Goal: Transaction & Acquisition: Purchase product/service

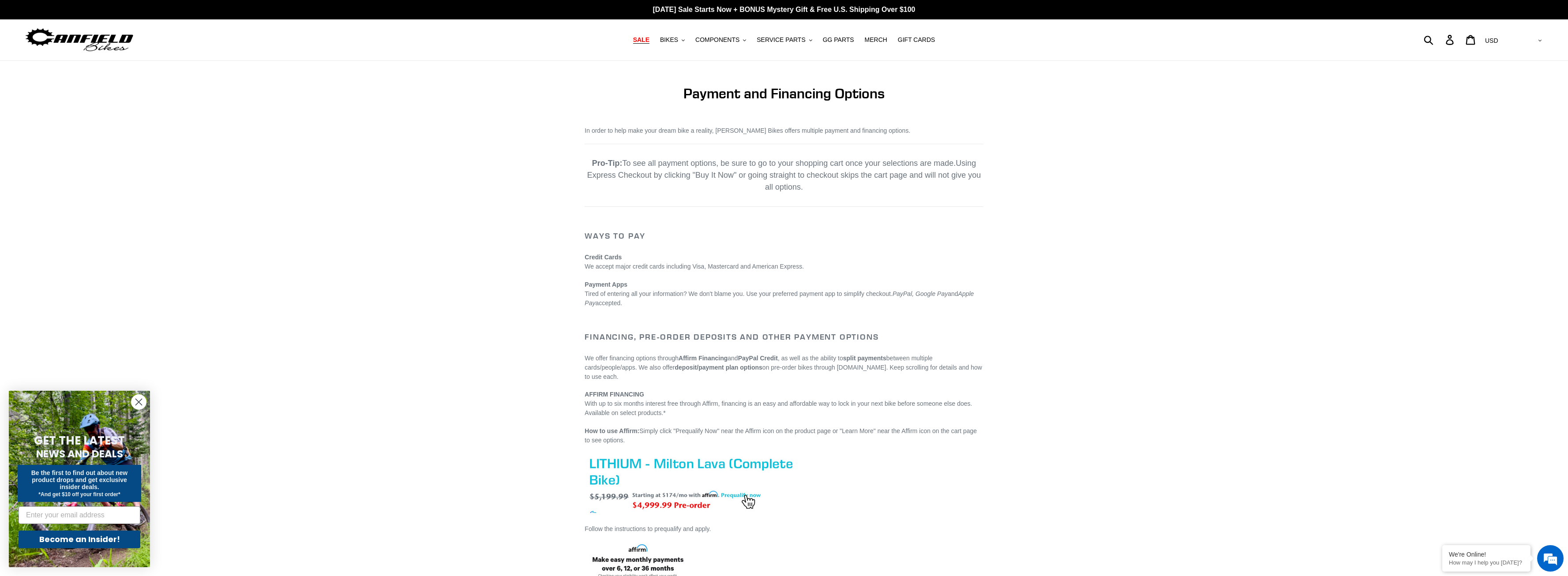
click at [654, 46] on link "SALE" at bounding box center [641, 40] width 25 height 12
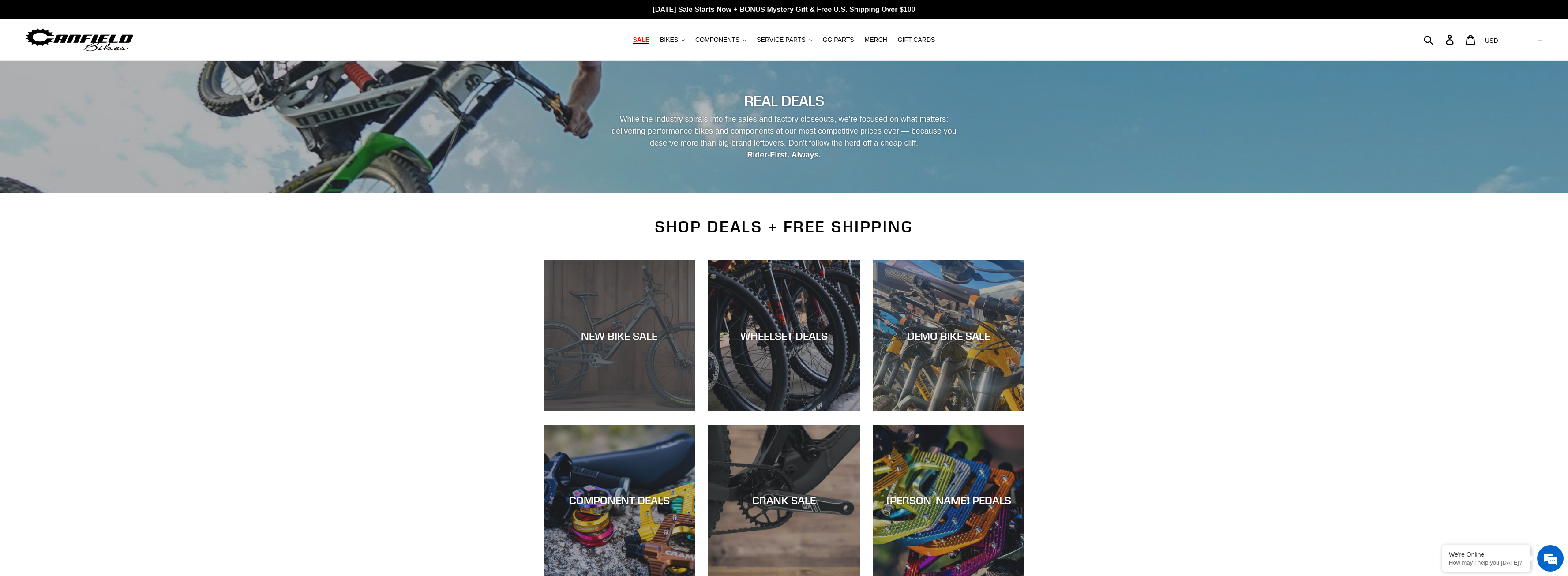
click at [616, 411] on div "NEW BIKE SALE" at bounding box center [619, 411] width 152 height 0
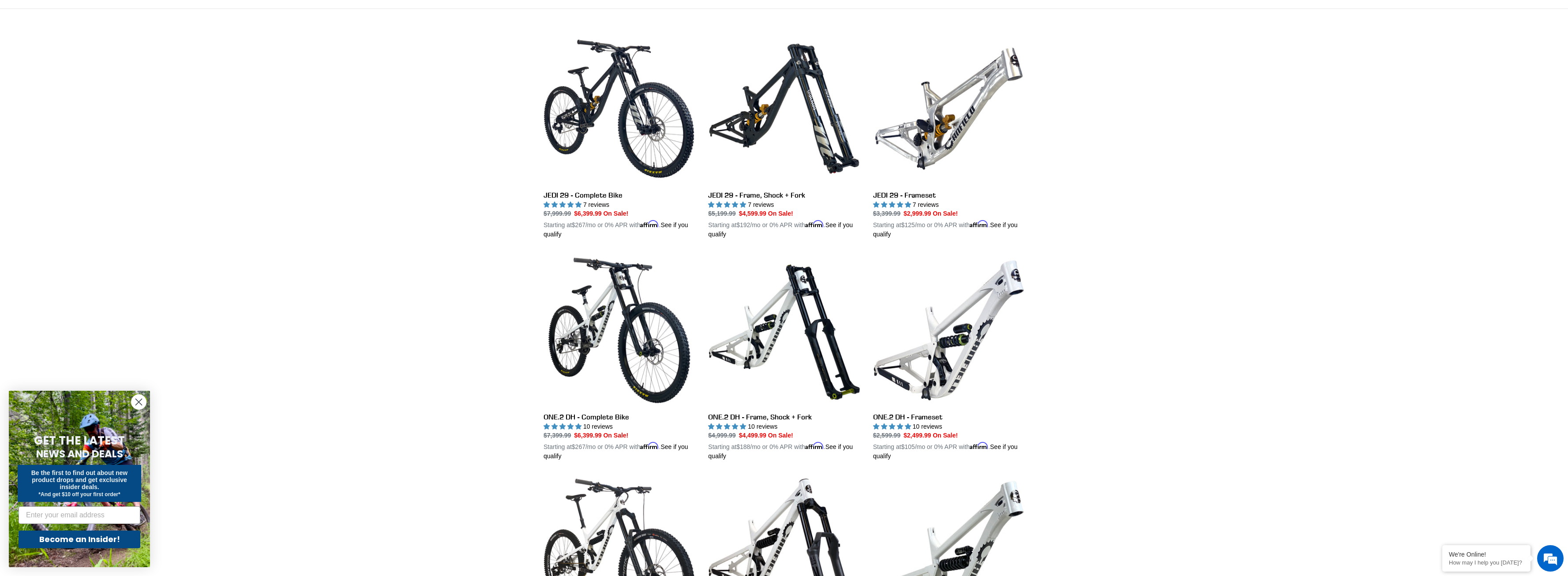
scroll to position [404, 0]
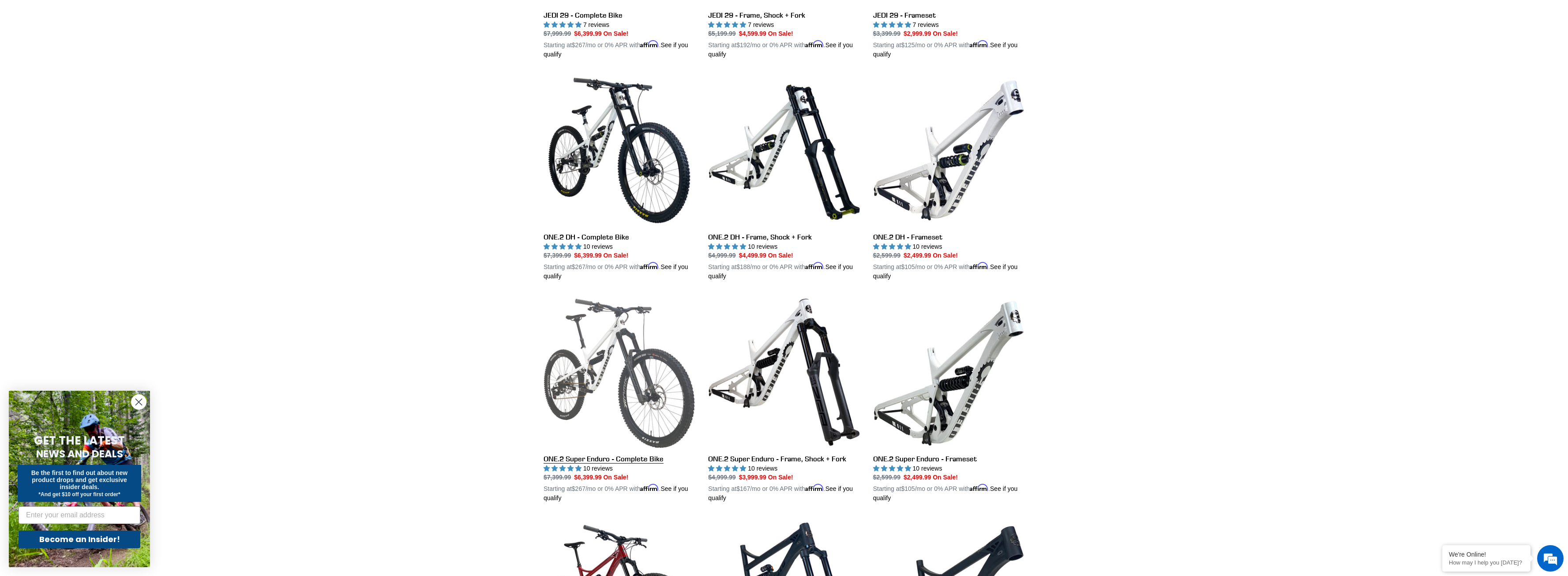
click at [605, 353] on link "ONE.2 Super Enduro - Complete Bike" at bounding box center [619, 399] width 152 height 206
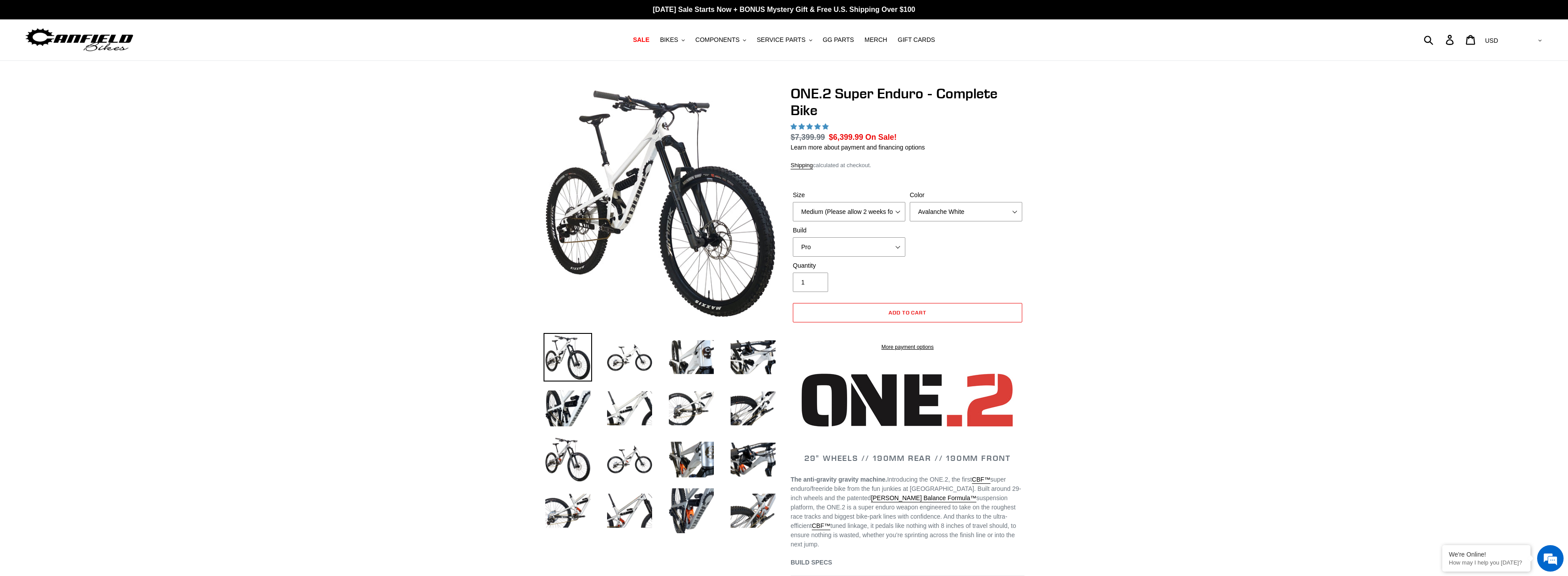
select select "highest-rating"
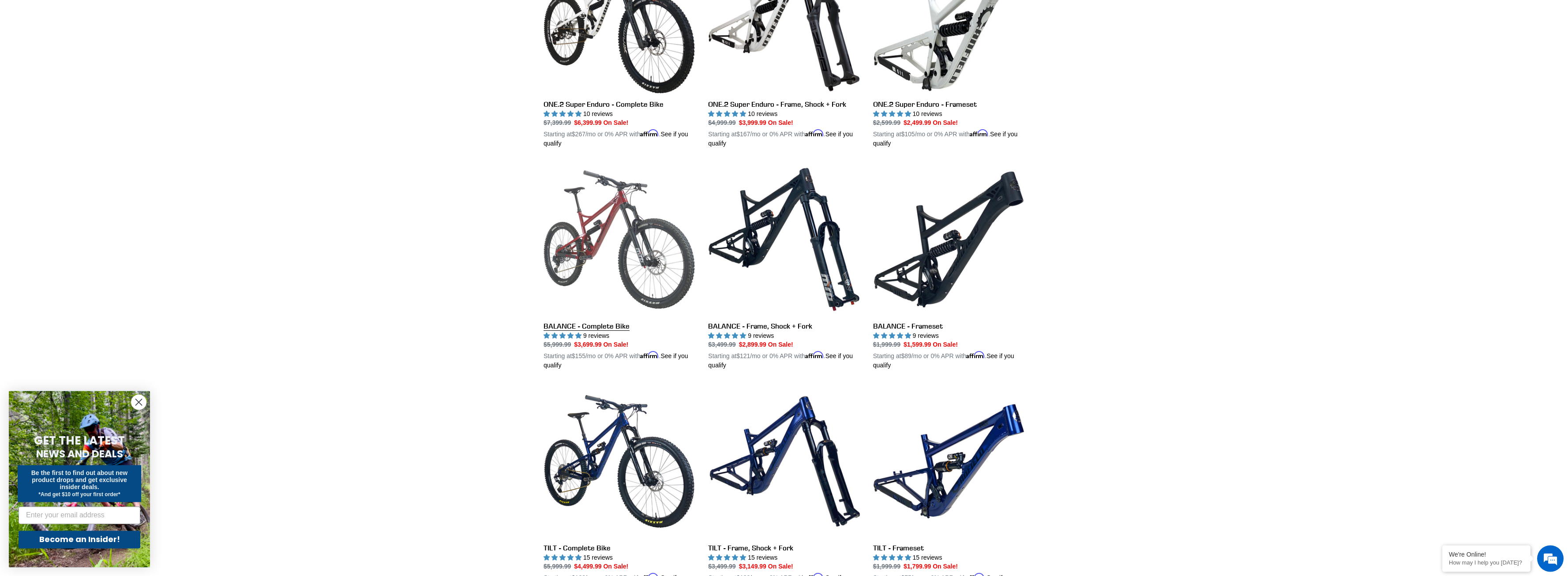
scroll to position [765, 0]
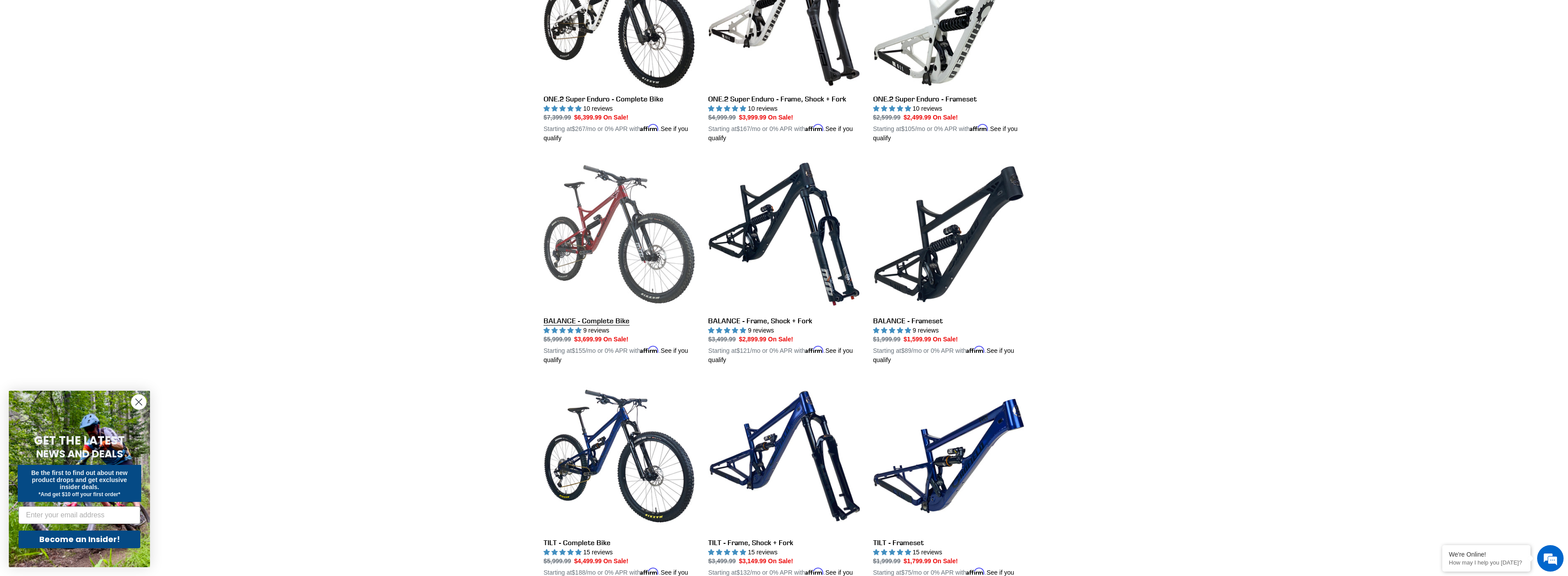
click at [641, 268] on link "BALANCE - Complete Bike" at bounding box center [619, 261] width 152 height 206
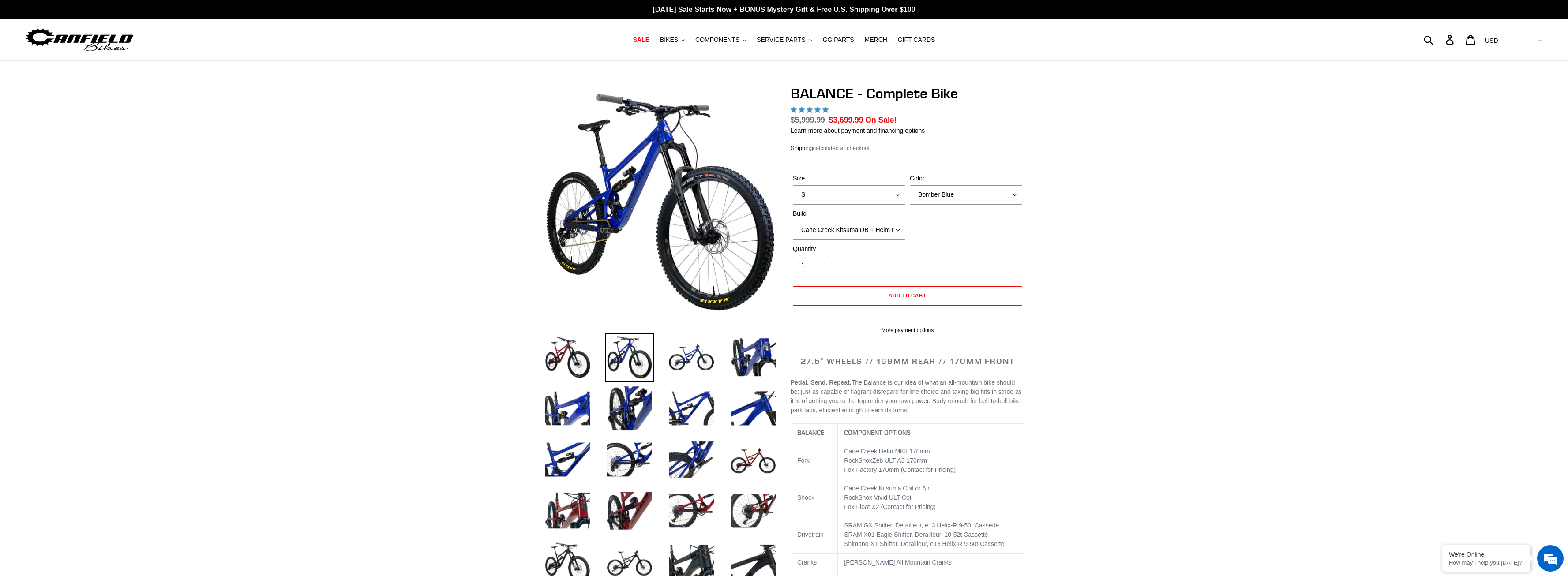
select select "highest-rating"
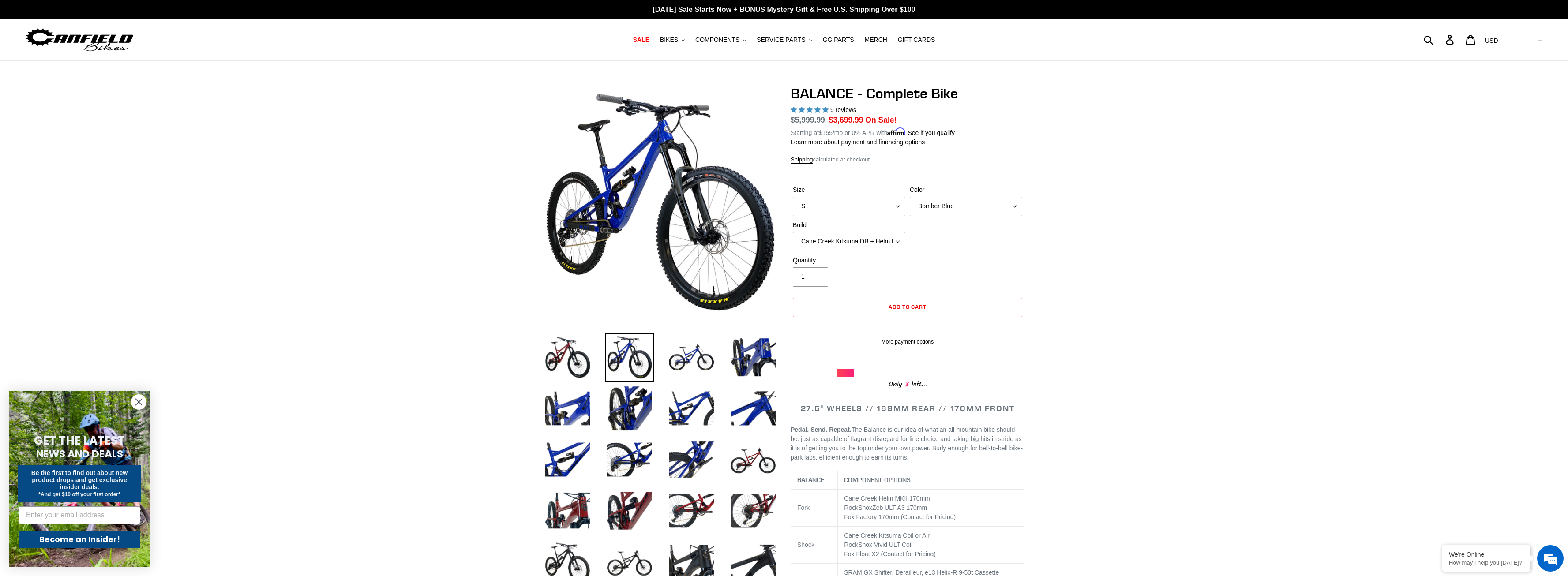
click at [793, 232] on select "Cane Creek Kitsuma DB + Helm MKII + SRAM GX Cane Creek Kitsuma DB + Helm MKII +…" at bounding box center [849, 241] width 113 height 19
drag, startPoint x: 861, startPoint y: 241, endPoint x: 1069, endPoint y: 252, distance: 208.3
click at [793, 232] on select "Cane Creek Kitsuma DB + Helm MKII + SRAM GX Cane Creek Kitsuma DB + Helm MKII +…" at bounding box center [849, 241] width 113 height 19
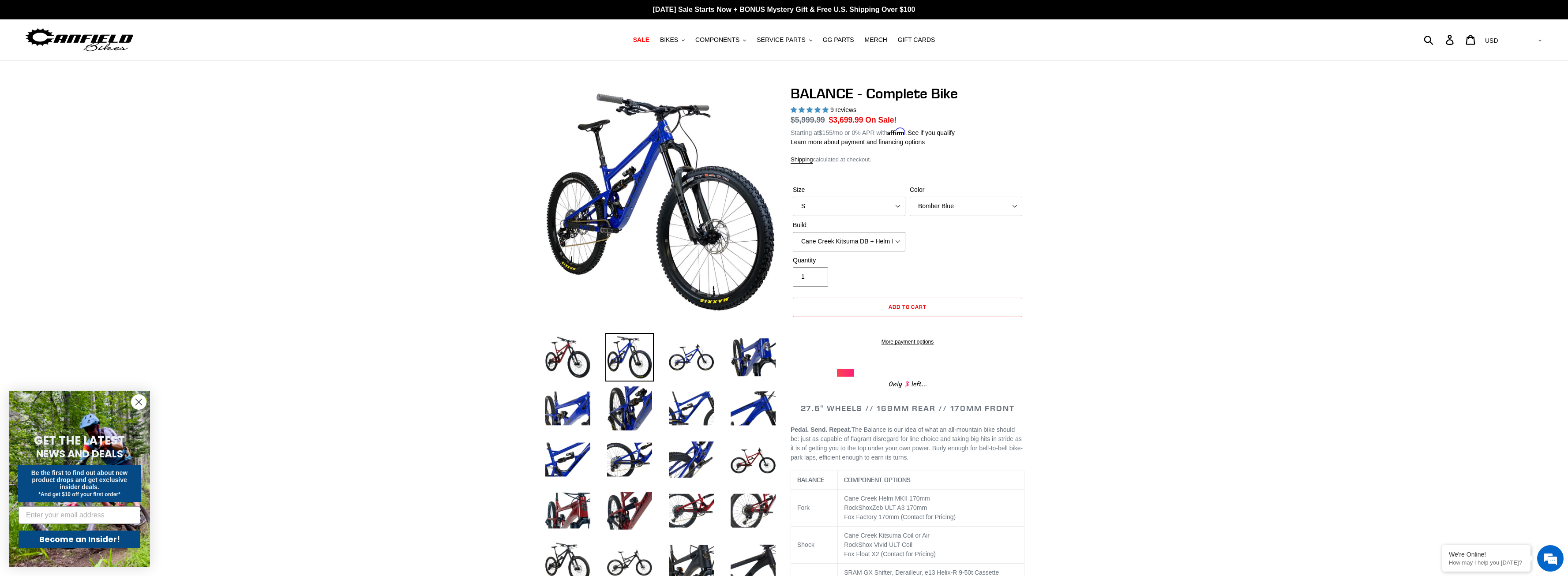
click at [793, 232] on select "Cane Creek Kitsuma DB + Helm MKII + SRAM GX Cane Creek Kitsuma DB + Helm MKII +…" at bounding box center [849, 241] width 113 height 19
click option "RockShox Vivid ULT + Zeb ULT + SRAM GX" at bounding box center [0, 0] width 0 height 0
click at [793, 232] on select "Cane Creek Kitsuma DB + Helm MKII + SRAM GX Cane Creek Kitsuma DB + Helm MKII +…" at bounding box center [849, 241] width 113 height 19
select select "Cane Creek Kitsuma DB + Helm MKII + SRAM GX"
click option "Cane Creek Kitsuma DB + Helm MKII + SRAM GX" at bounding box center [0, 0] width 0 height 0
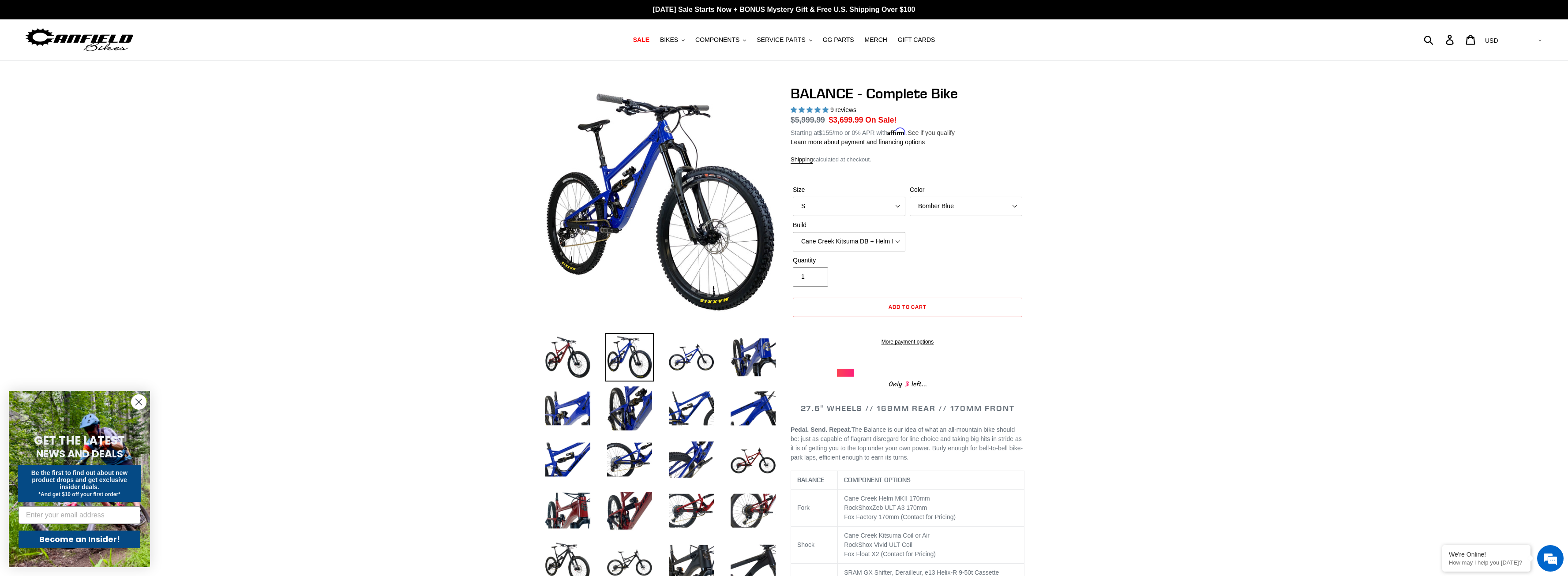
click at [924, 134] on link "See if you qualify" at bounding box center [931, 133] width 47 height 7
click at [649, 43] on span "SALE" at bounding box center [641, 40] width 16 height 7
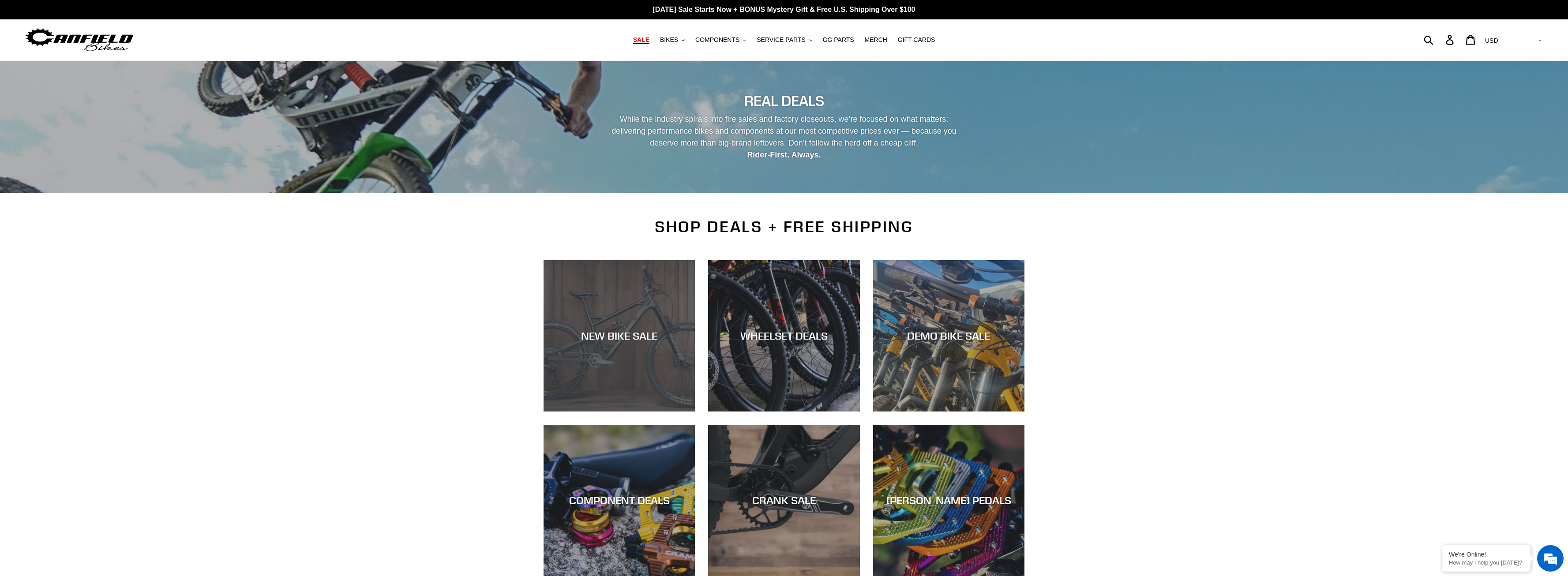
click at [636, 411] on div "NEW BIKE SALE" at bounding box center [619, 411] width 152 height 0
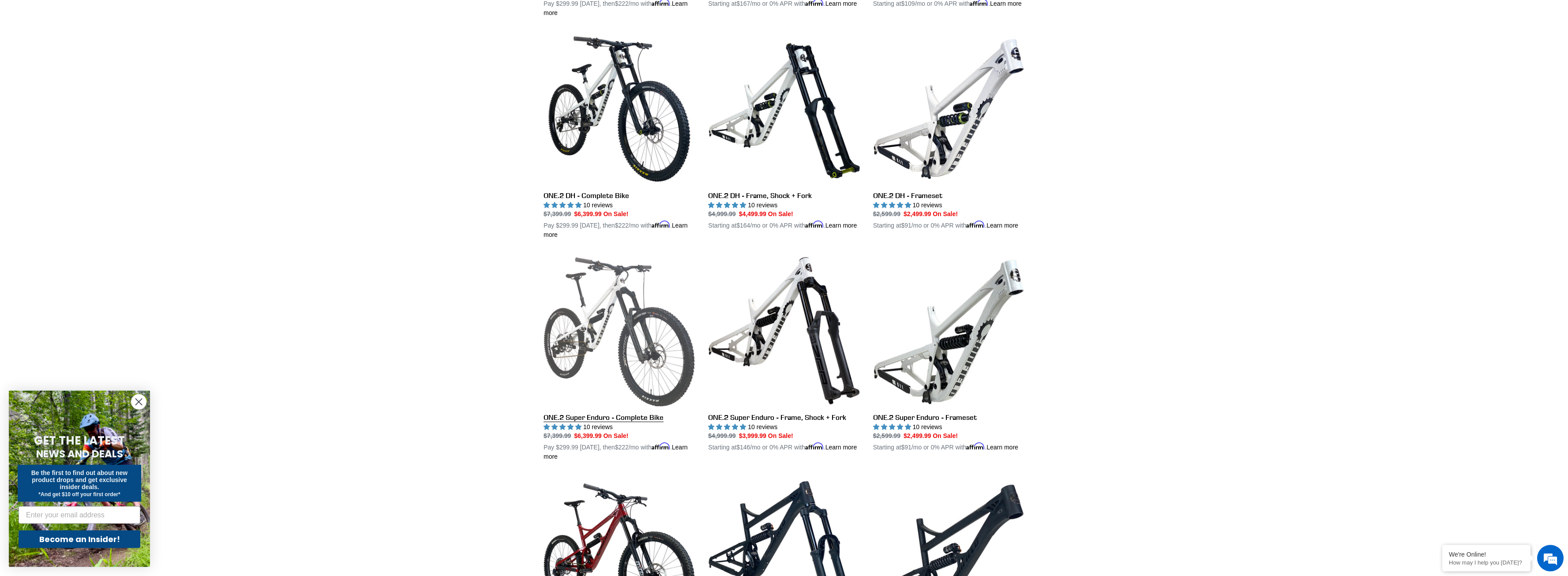
scroll to position [449, 0]
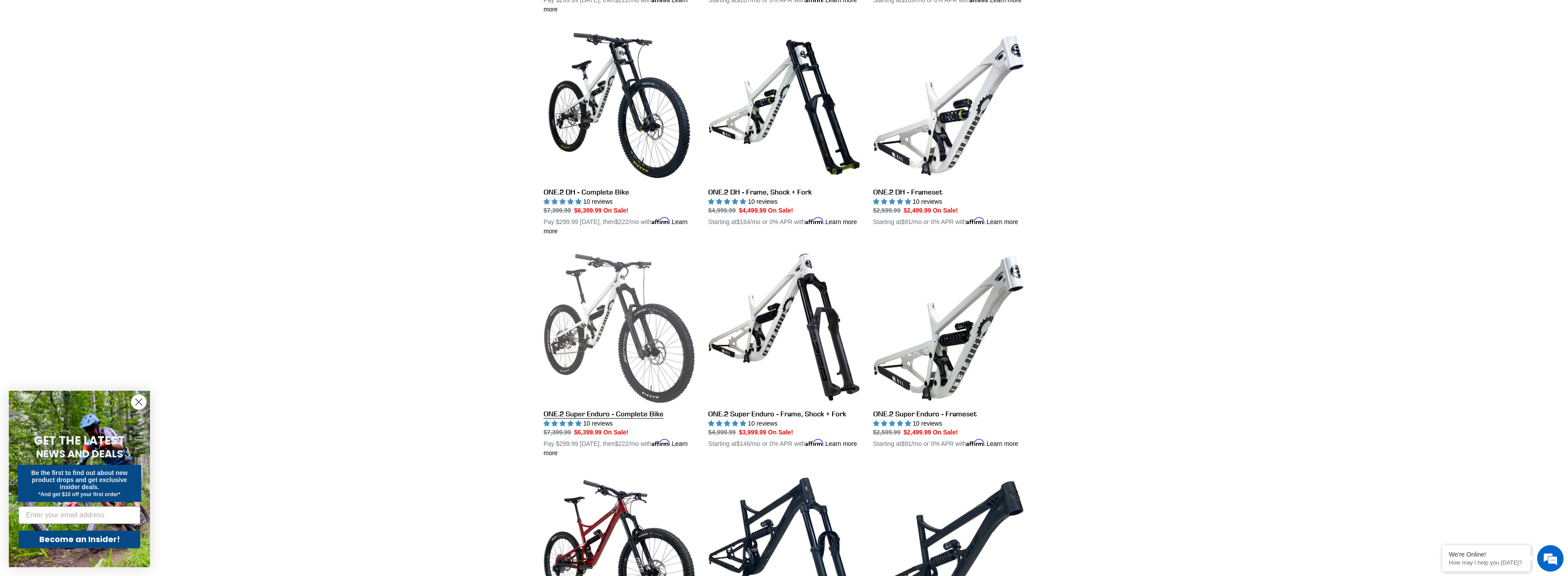
click at [590, 327] on link "ONE.2 Super Enduro - Complete Bike" at bounding box center [619, 354] width 152 height 206
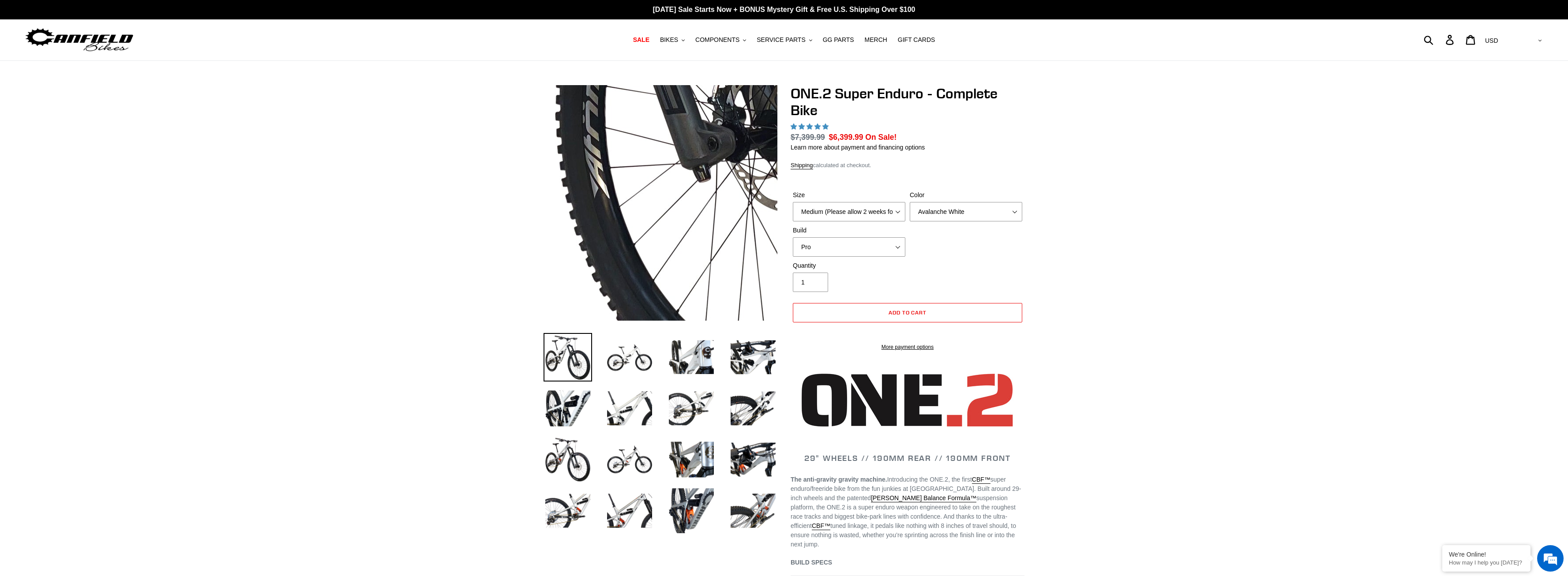
select select "highest-rating"
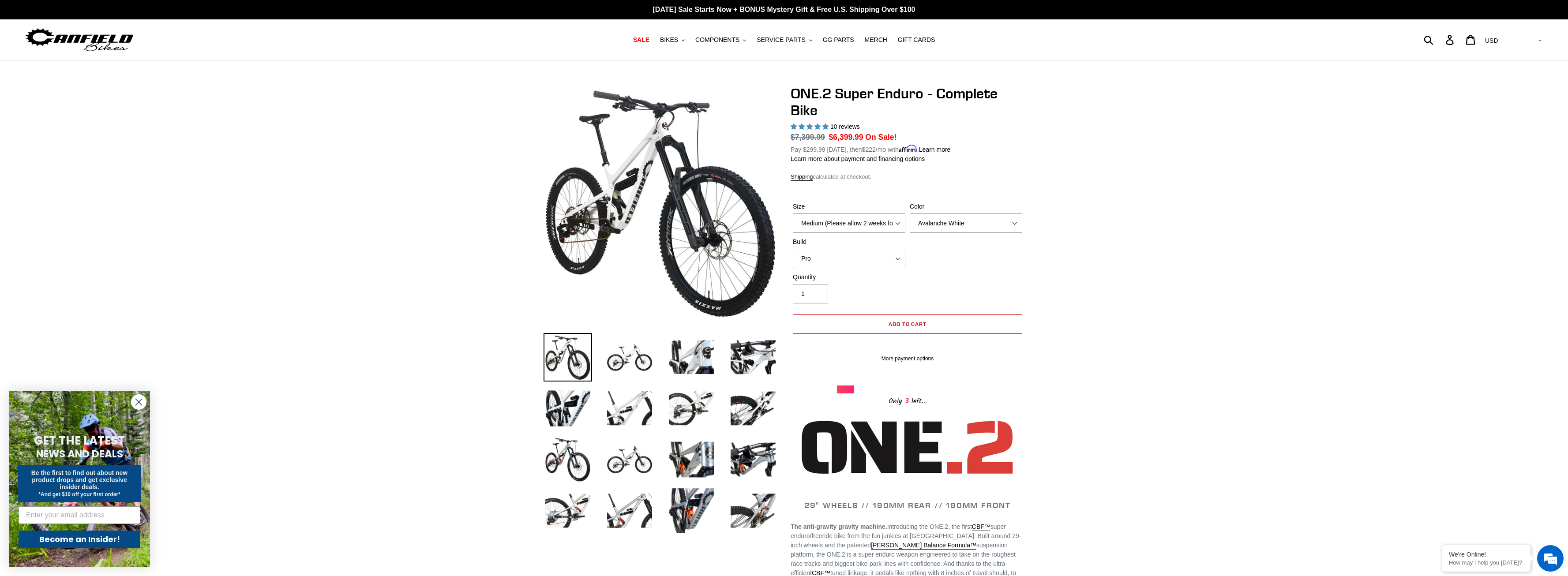
click at [865, 323] on button "Add to cart" at bounding box center [907, 324] width 229 height 19
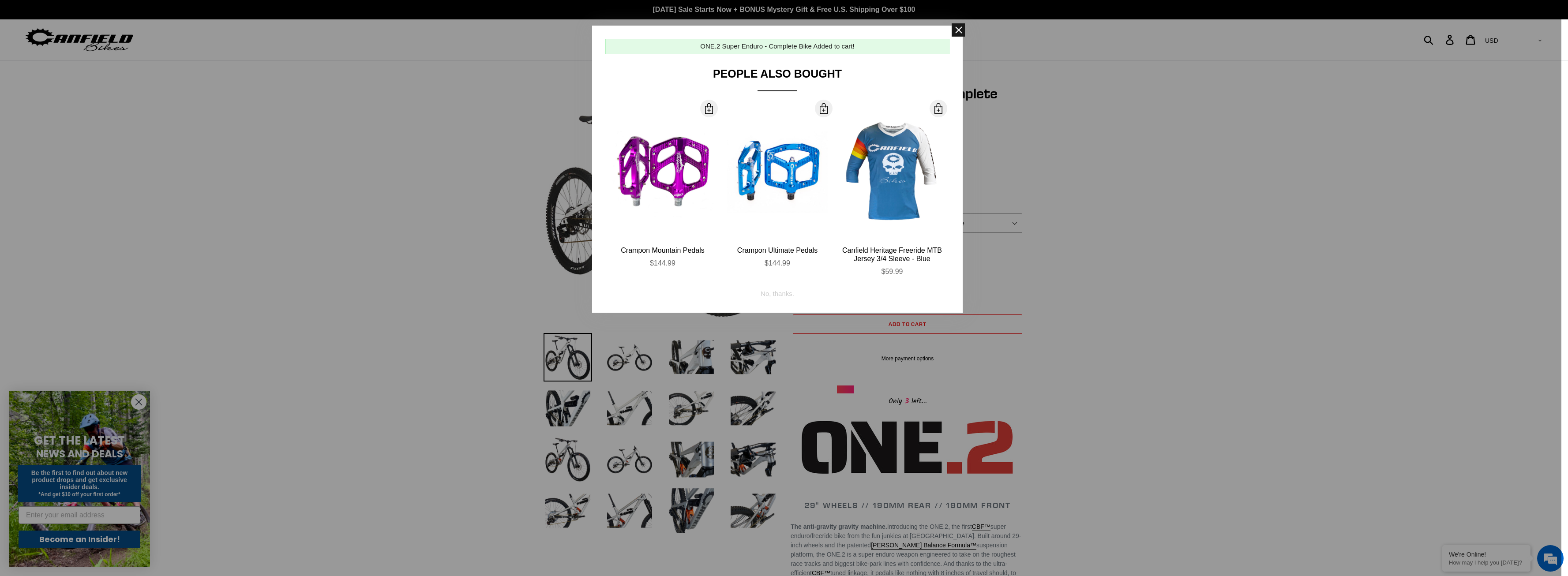
click at [962, 28] on span at bounding box center [958, 30] width 13 height 13
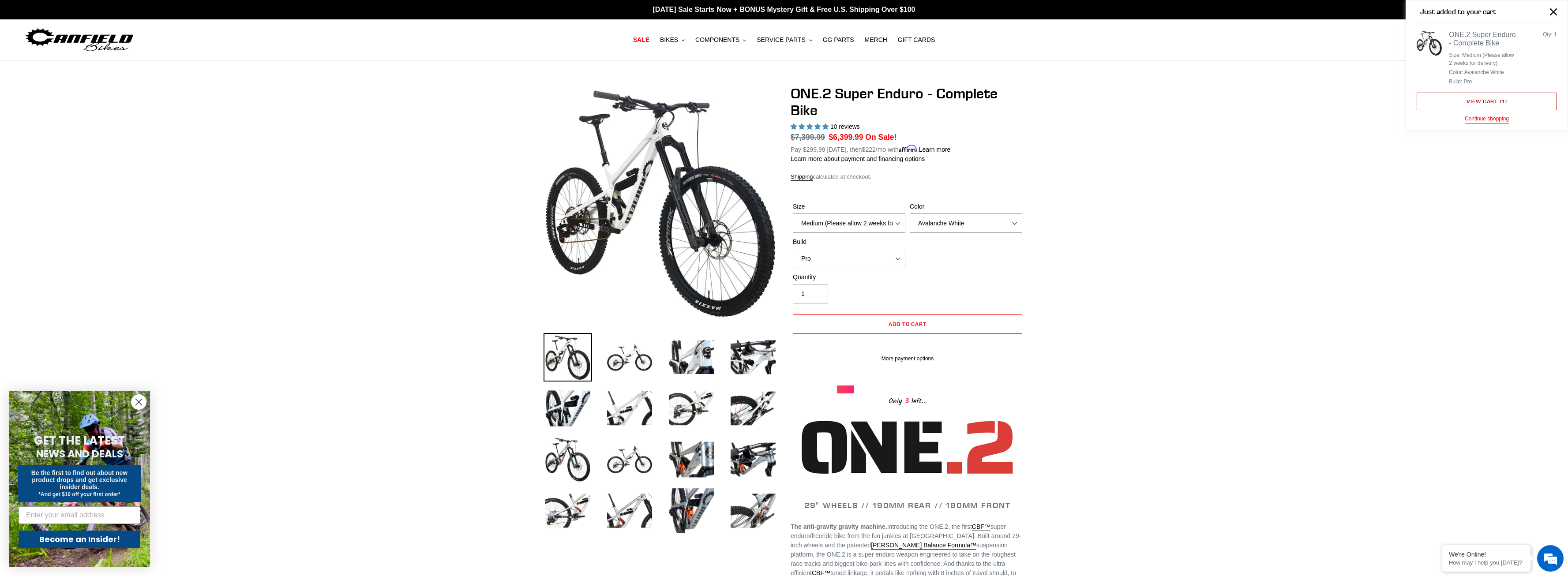
click at [1455, 102] on link "View cart ( 1 )" at bounding box center [1486, 101] width 140 height 18
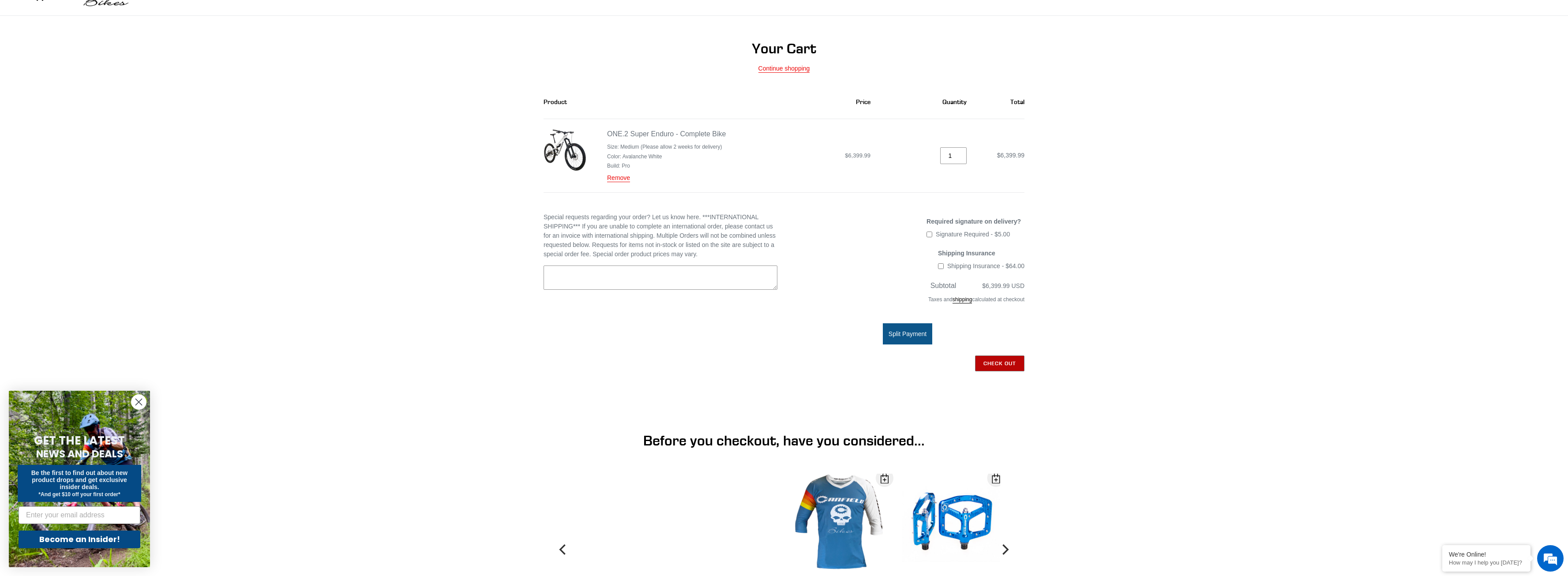
click at [1001, 364] on input "Check out" at bounding box center [999, 363] width 49 height 16
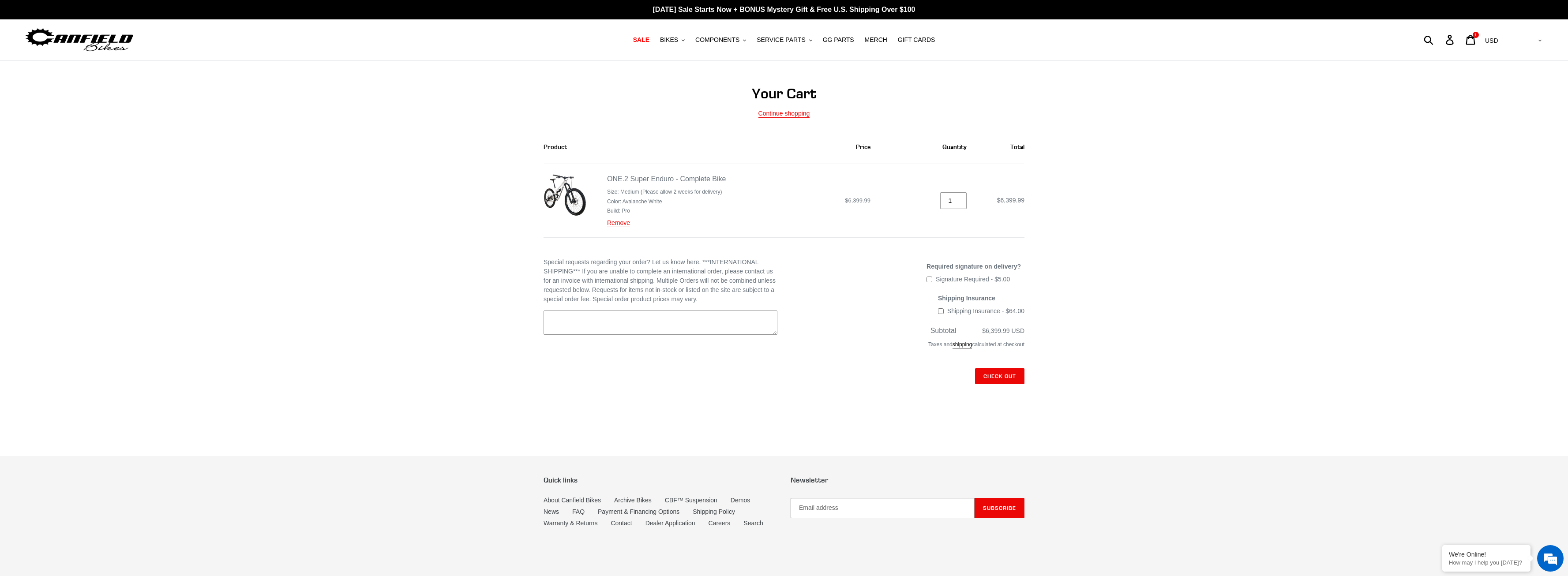
scroll to position [25, 0]
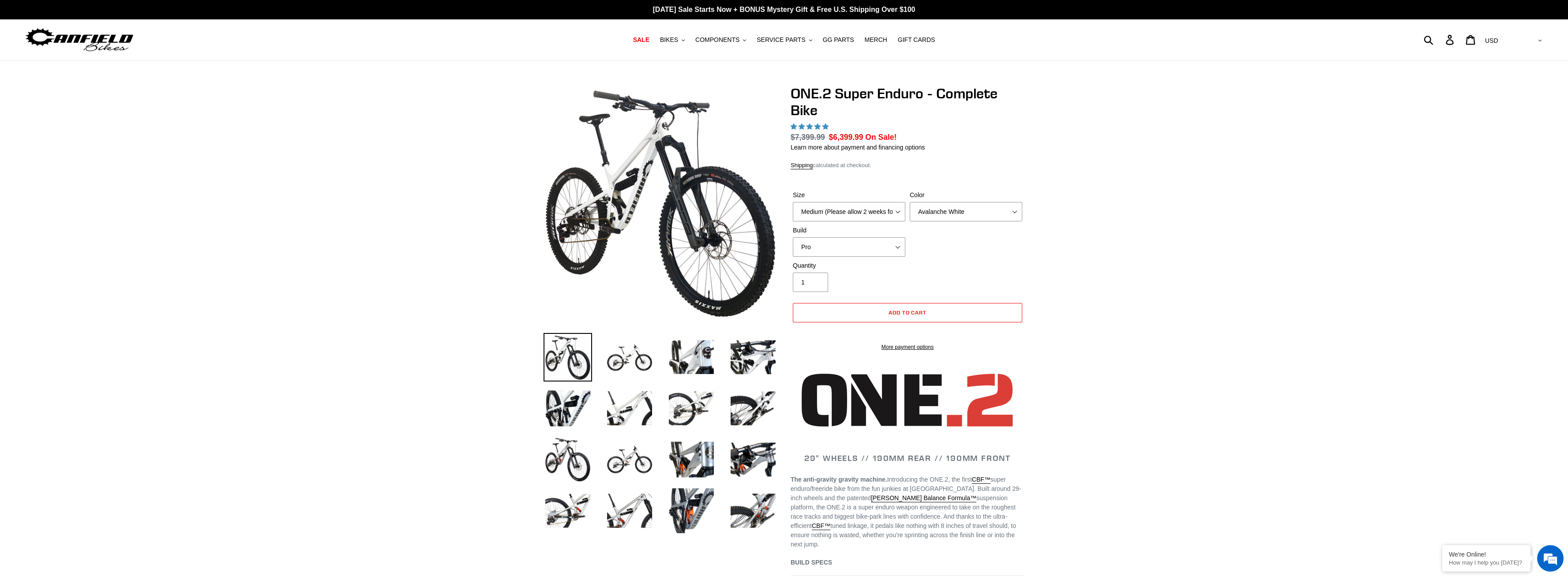
select select "highest-rating"
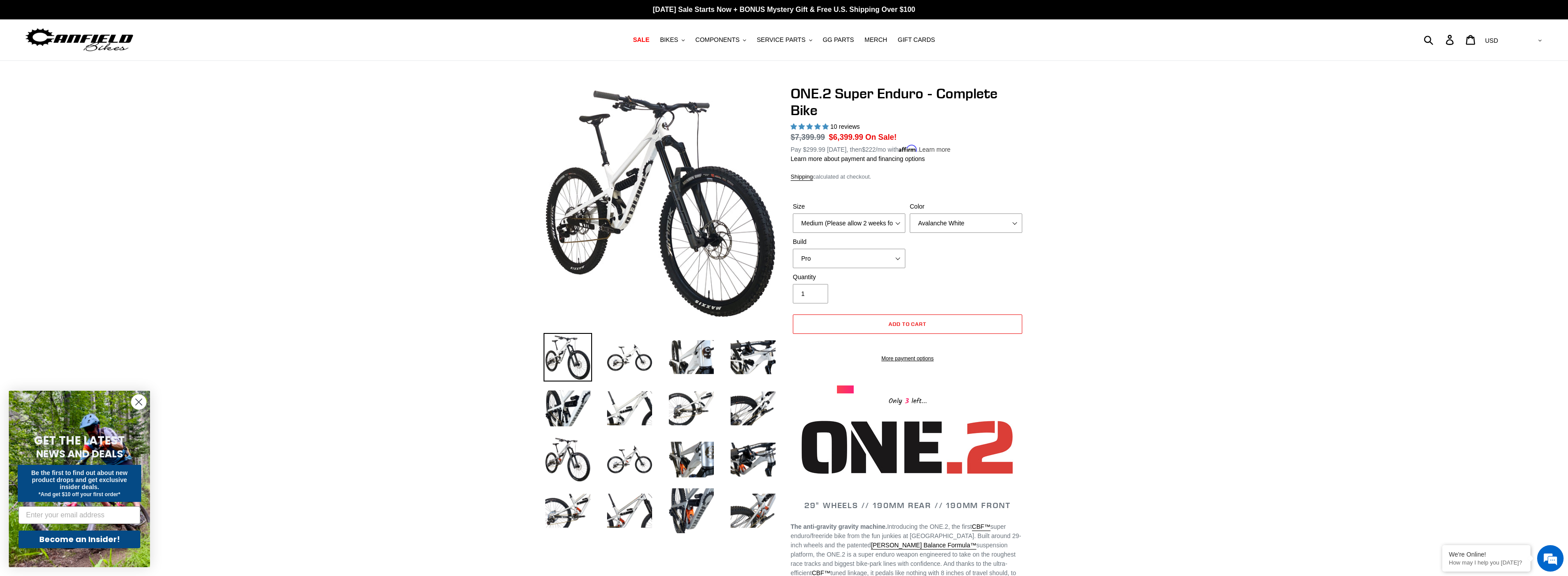
click at [929, 148] on link "Learn more" at bounding box center [935, 150] width 32 height 7
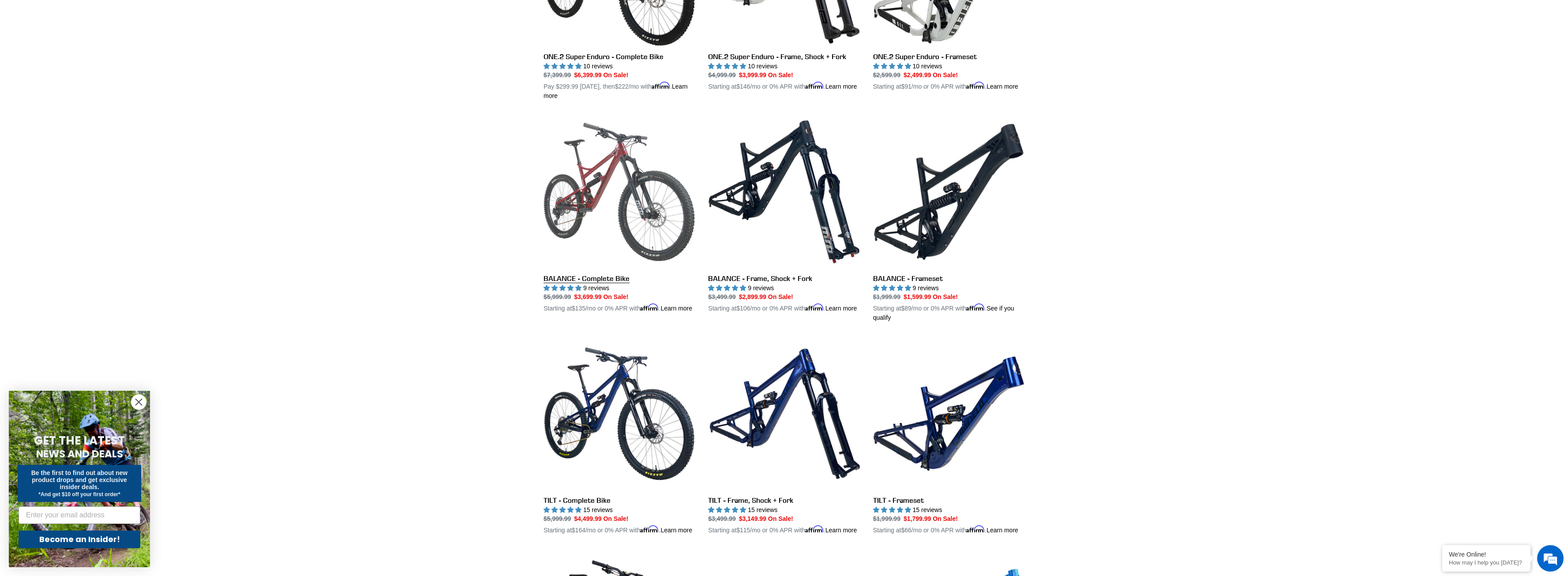
scroll to position [810, 0]
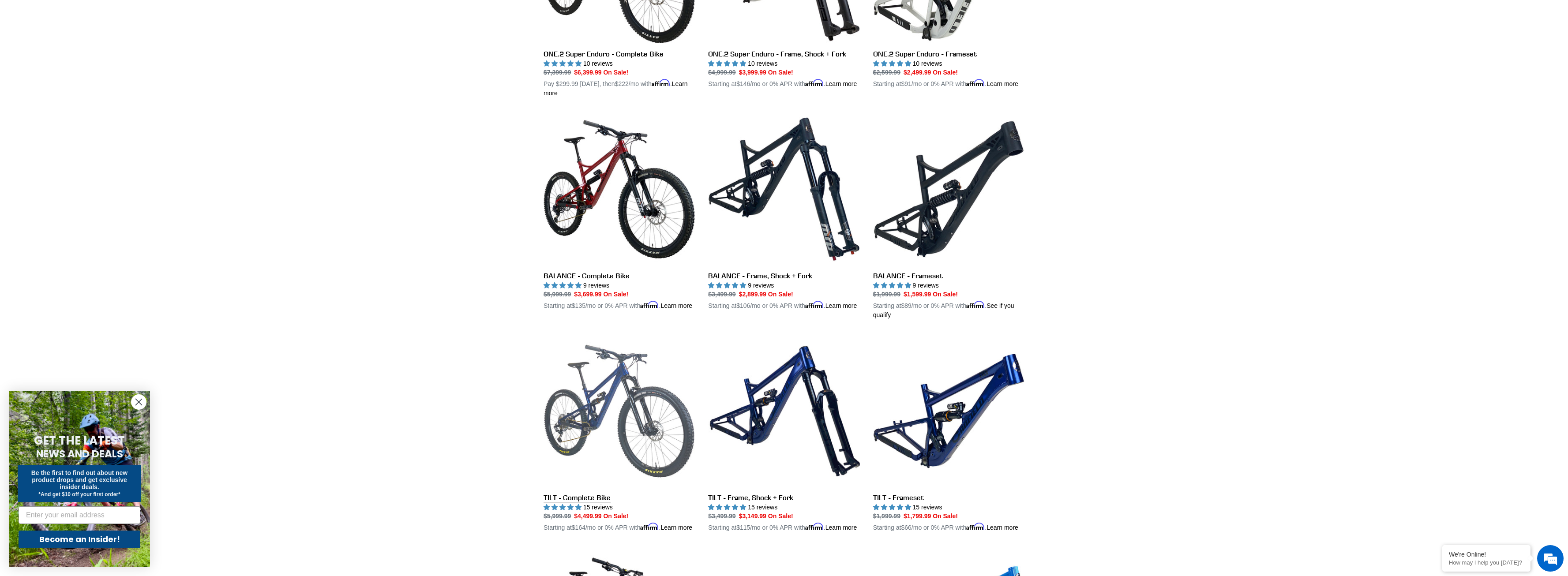
click at [657, 374] on link "TILT - Complete Bike" at bounding box center [619, 434] width 152 height 197
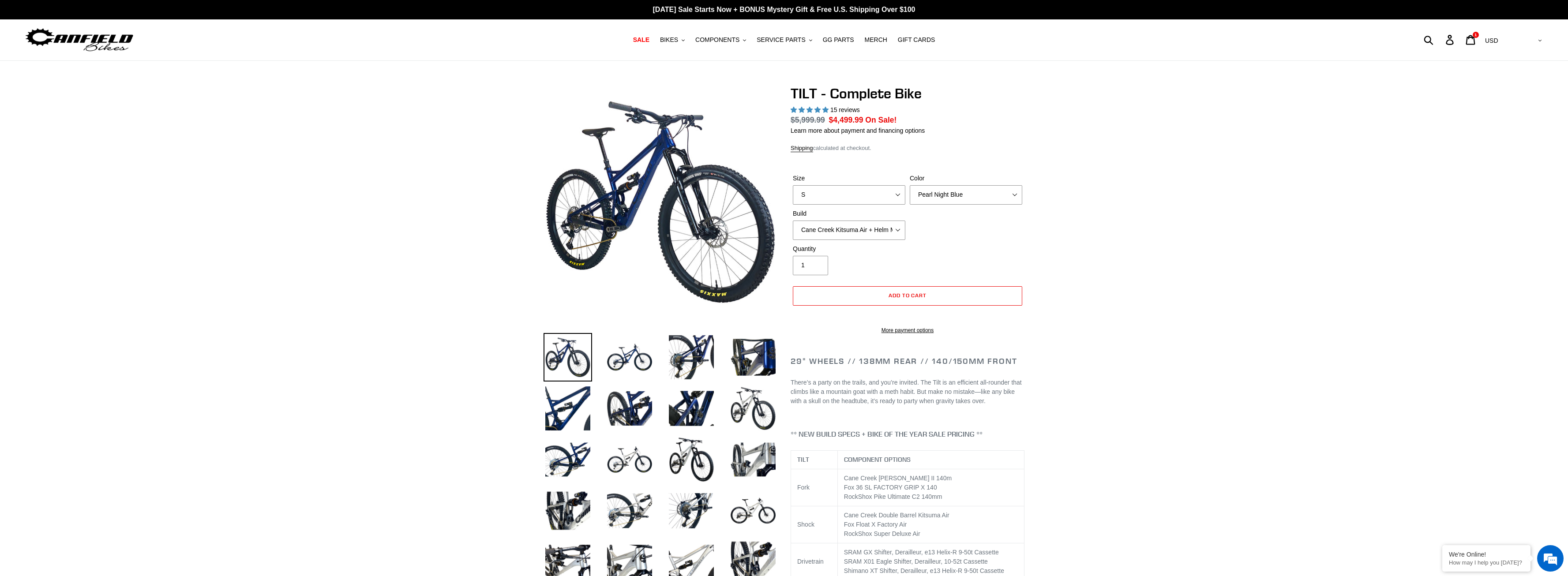
select select "highest-rating"
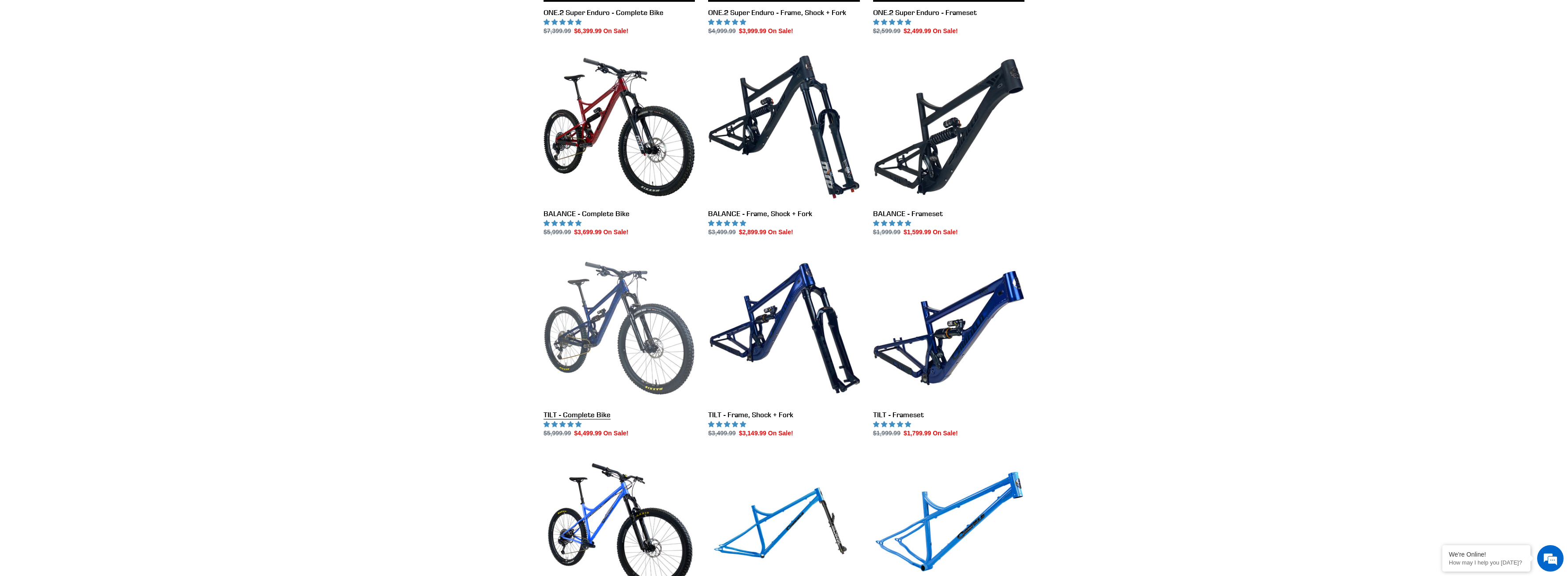
scroll to position [810, 0]
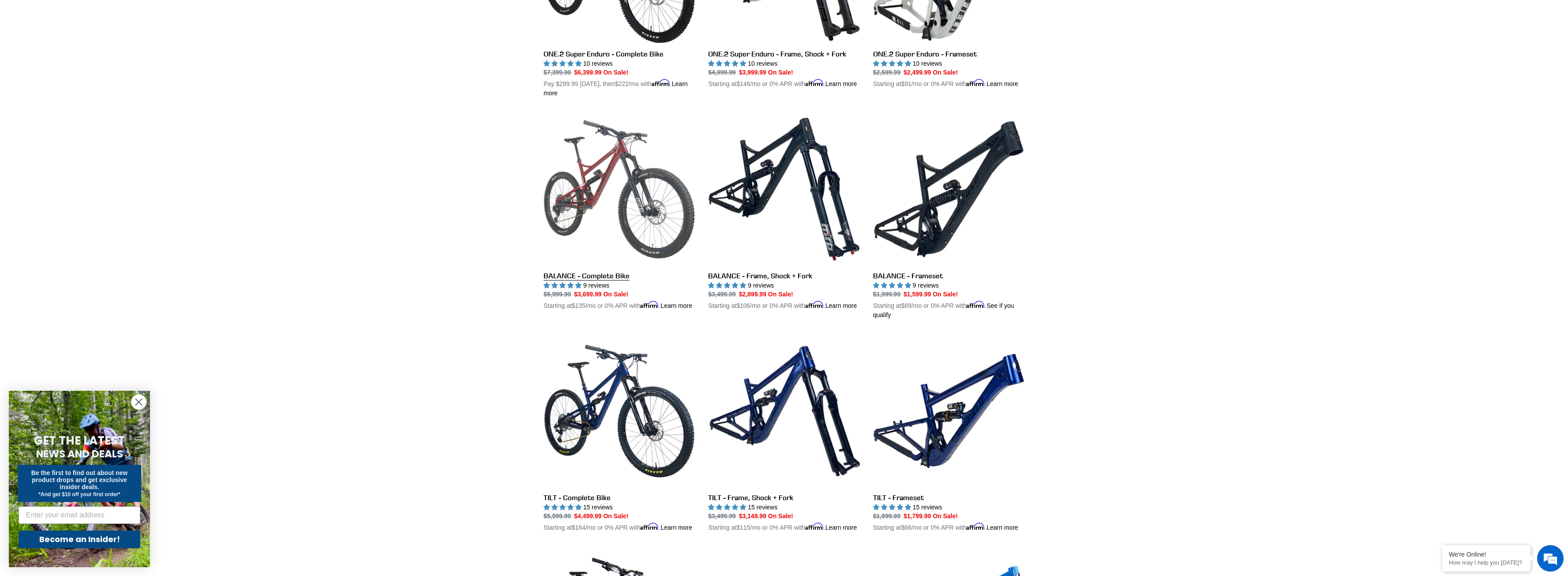
click at [608, 201] on link "BALANCE - Complete Bike" at bounding box center [619, 212] width 152 height 197
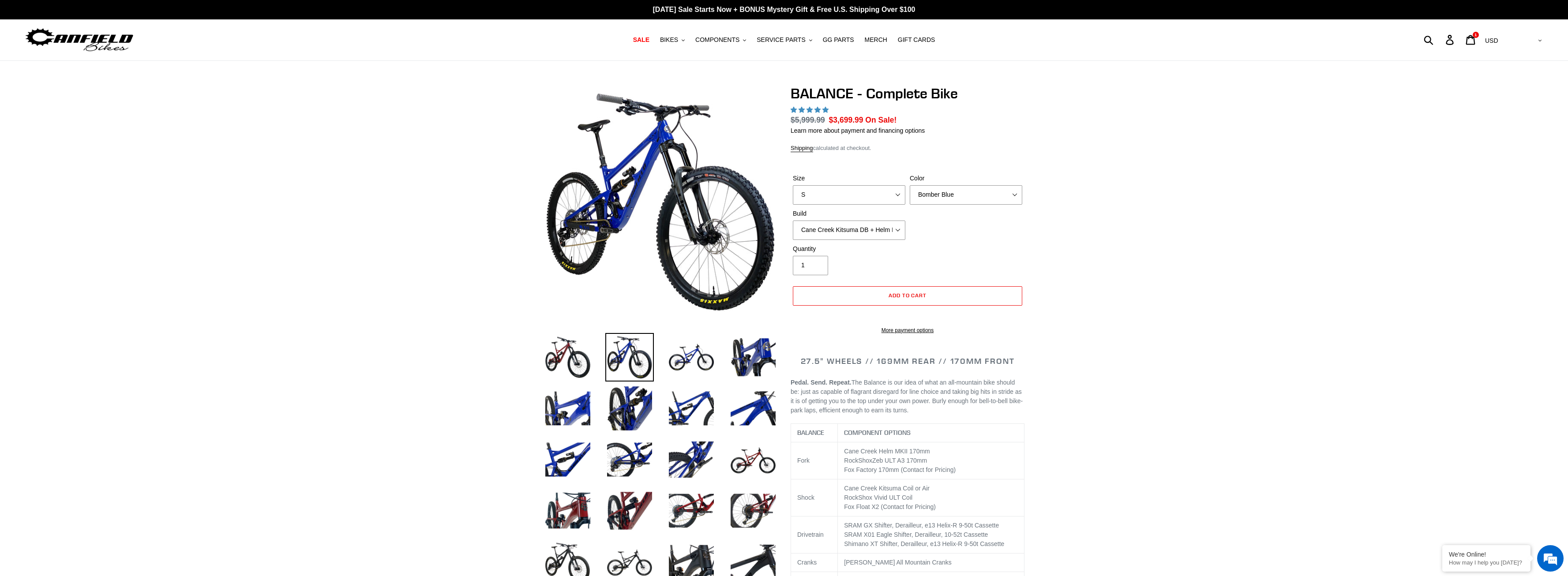
select select "highest-rating"
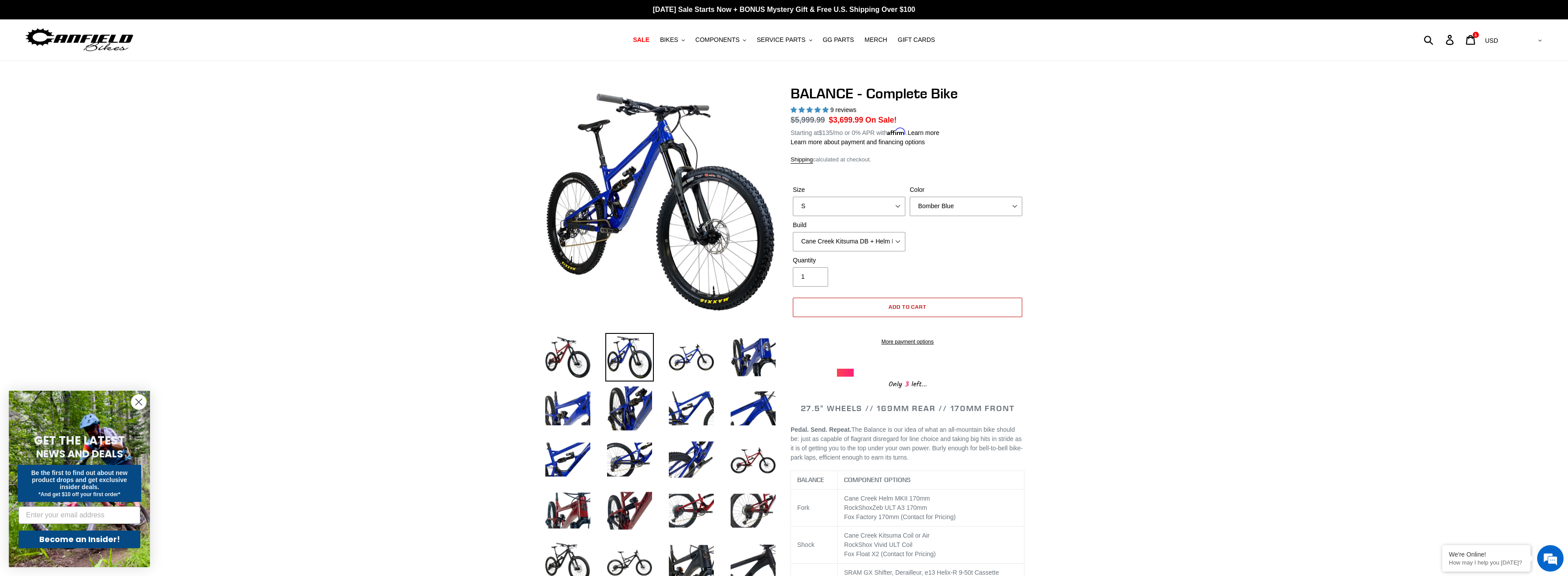
click at [886, 309] on button "Add to cart" at bounding box center [907, 307] width 229 height 19
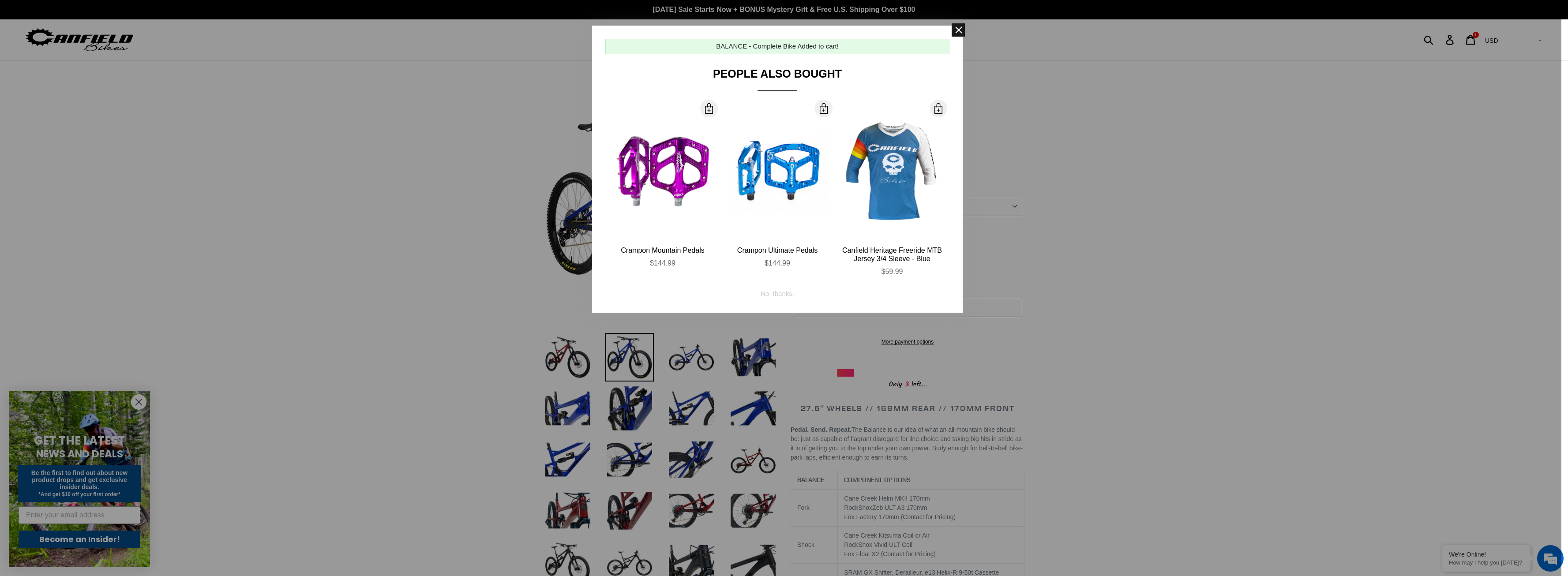
click at [959, 24] on span at bounding box center [958, 30] width 13 height 13
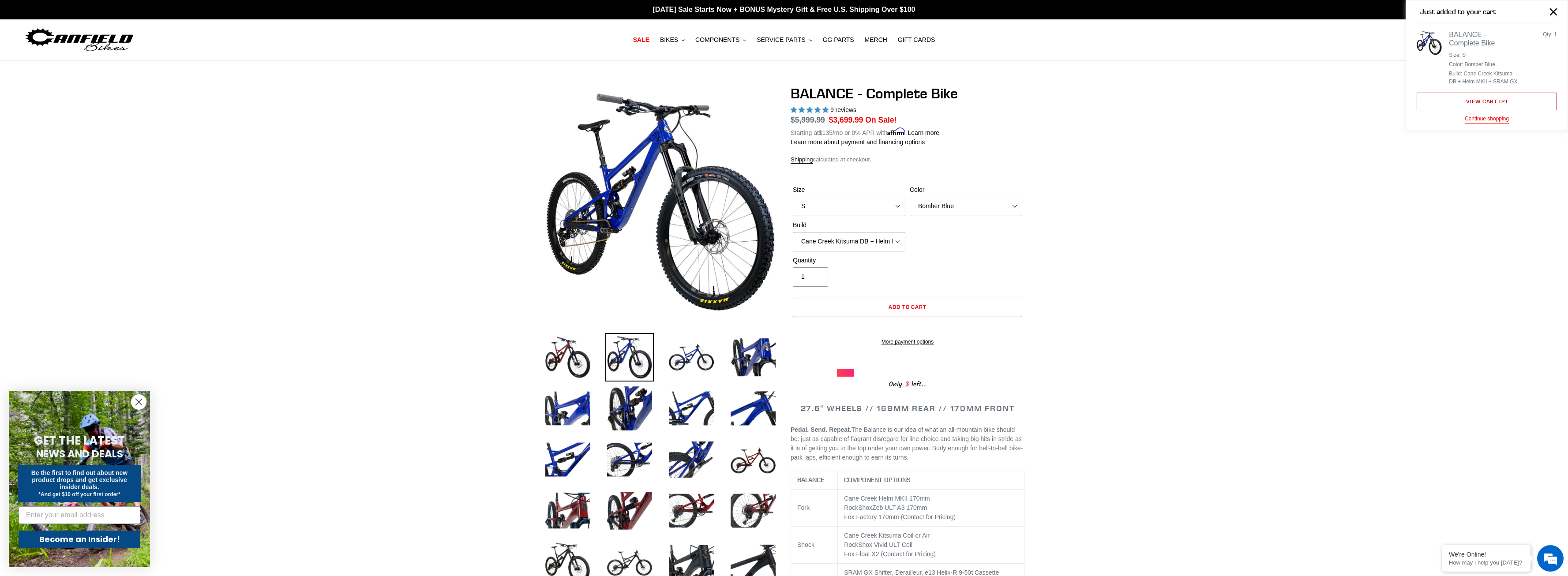
click at [1495, 101] on link "View cart ( 2 )" at bounding box center [1486, 101] width 140 height 18
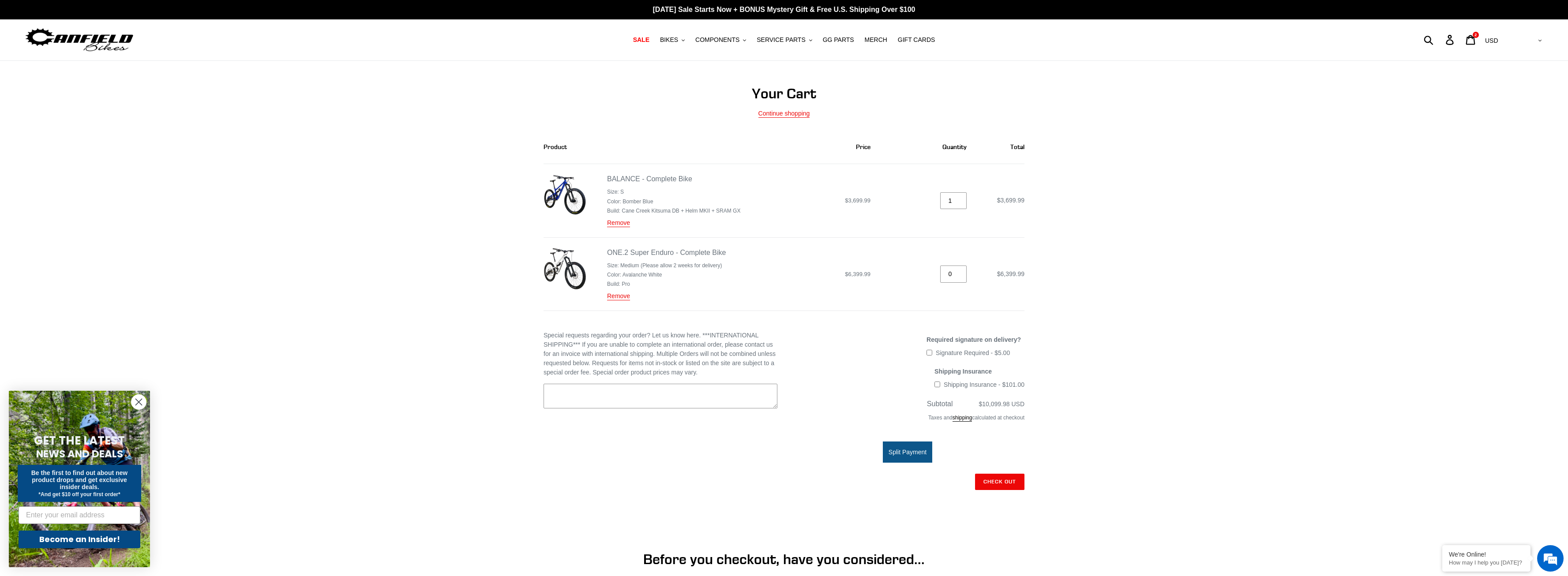
type input "0"
click at [962, 276] on input "0" at bounding box center [953, 274] width 26 height 17
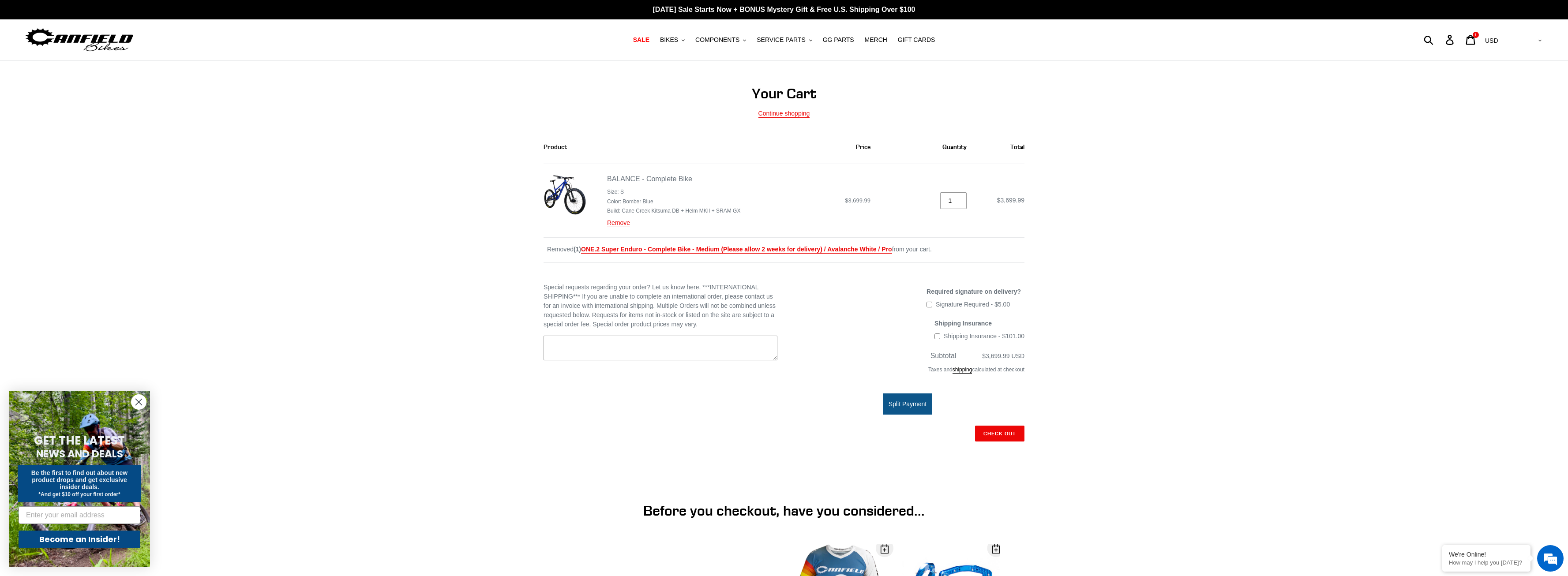
click at [794, 313] on div "Required signature on delivery? Signature Required - $5.00 This fee is required" at bounding box center [908, 300] width 234 height 27
click at [994, 430] on input "Check out" at bounding box center [999, 433] width 49 height 16
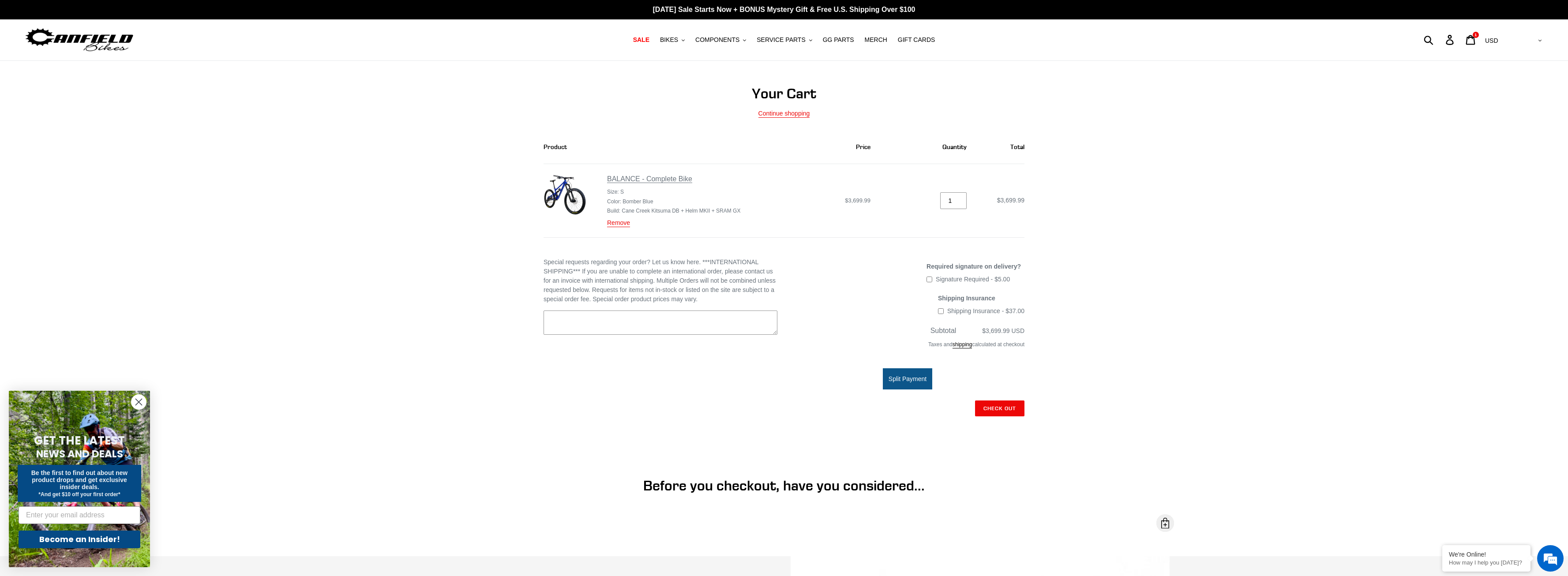
click at [617, 178] on link "BALANCE - Complete Bike" at bounding box center [649, 179] width 85 height 8
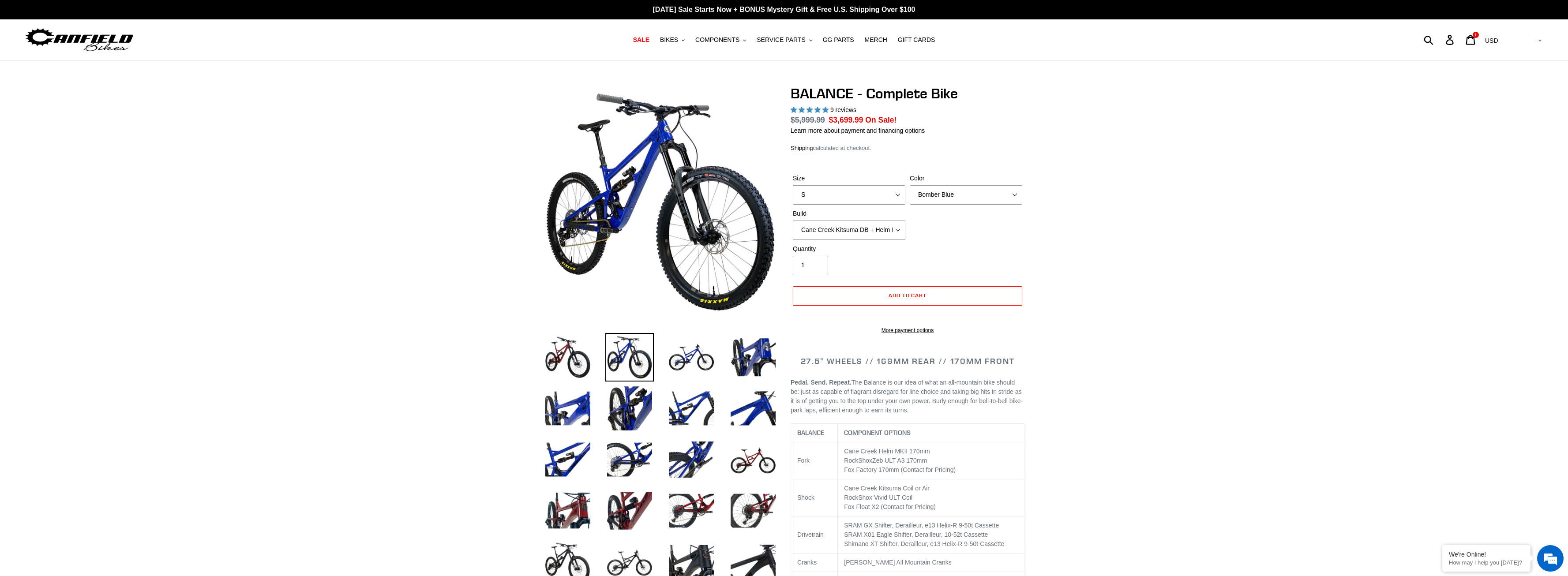
click at [793, 185] on select "S M L XL" at bounding box center [849, 195] width 113 height 19
select select "highest-rating"
select select "M"
click option "M" at bounding box center [0, 0] width 0 height 0
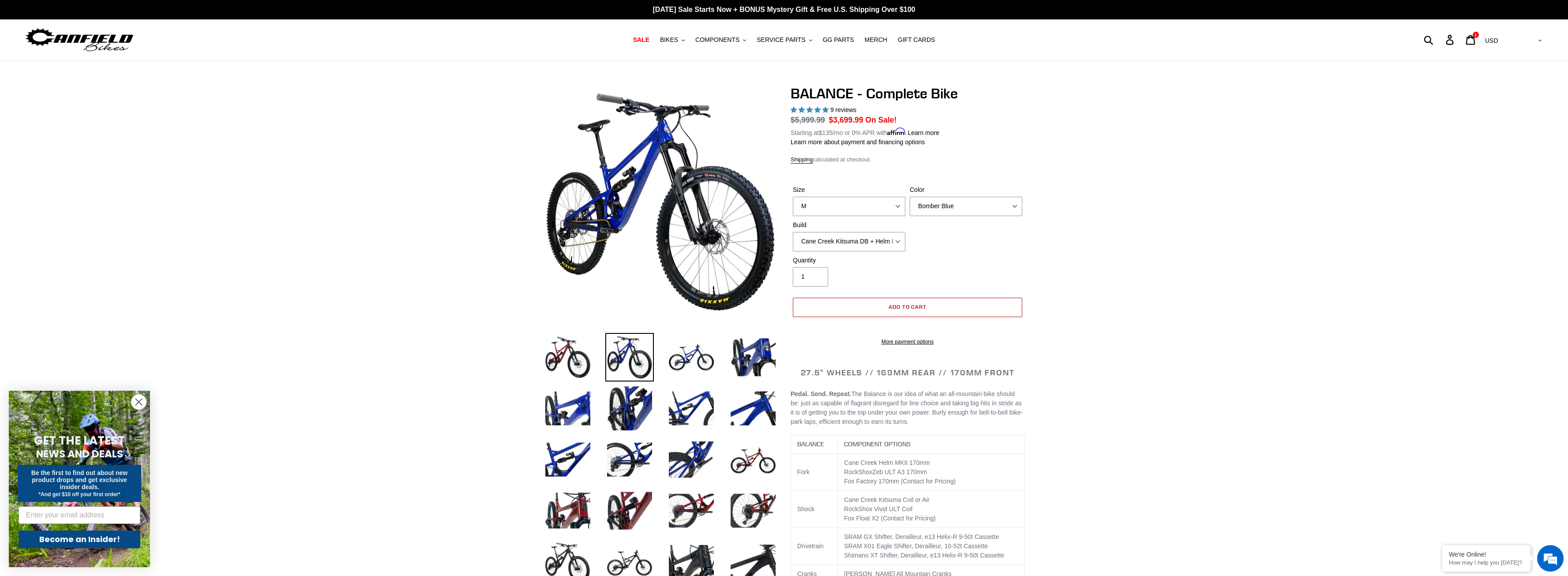
click at [854, 305] on button "Add to cart" at bounding box center [907, 307] width 229 height 19
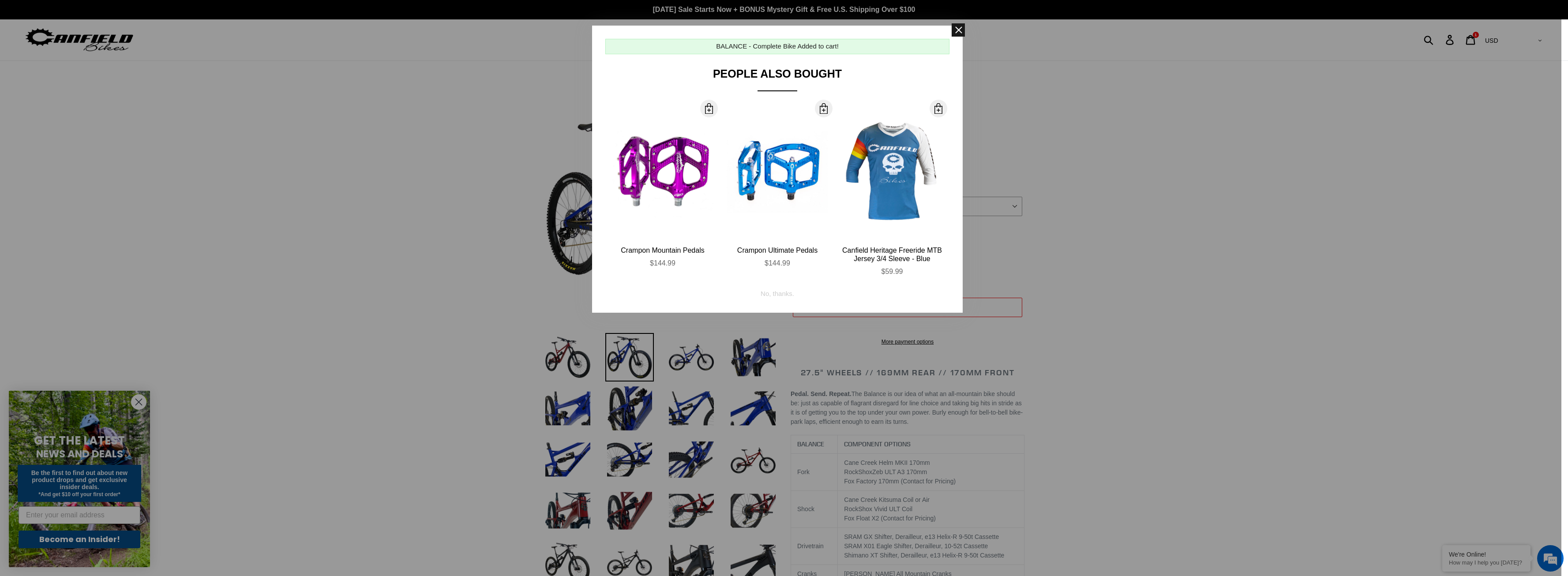
click at [961, 26] on span at bounding box center [958, 30] width 13 height 13
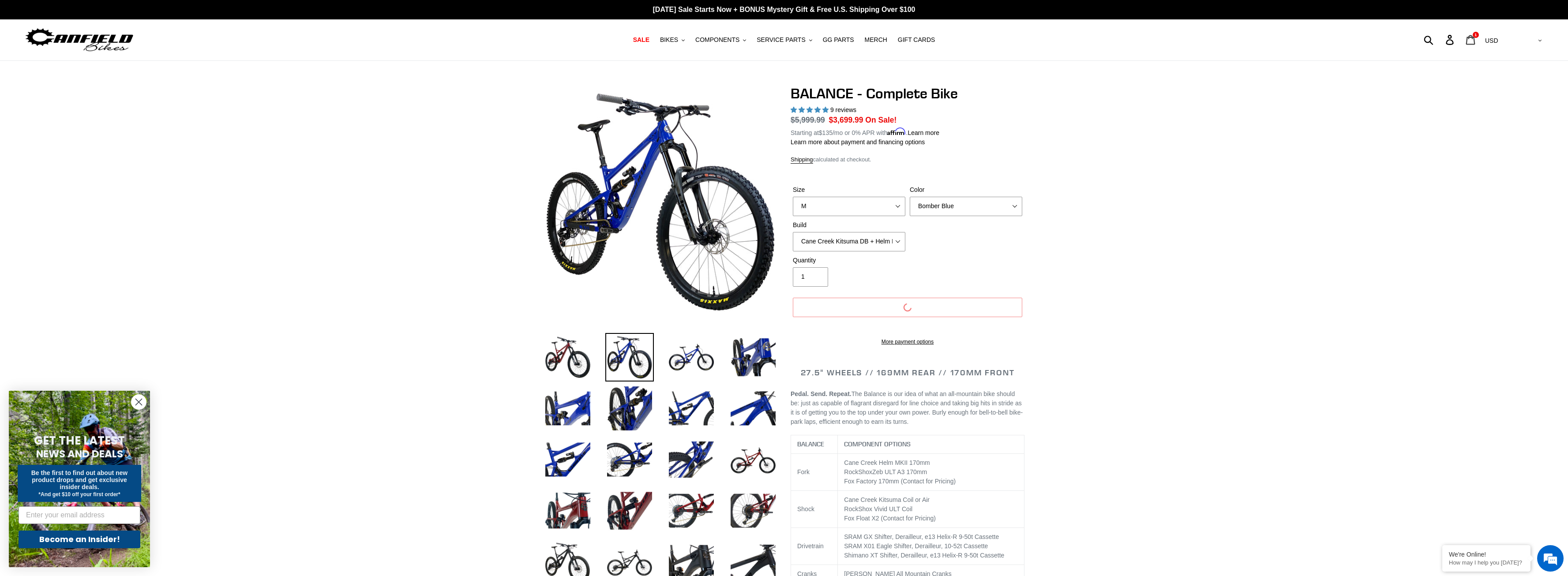
click at [1475, 38] on icon at bounding box center [1471, 40] width 10 height 10
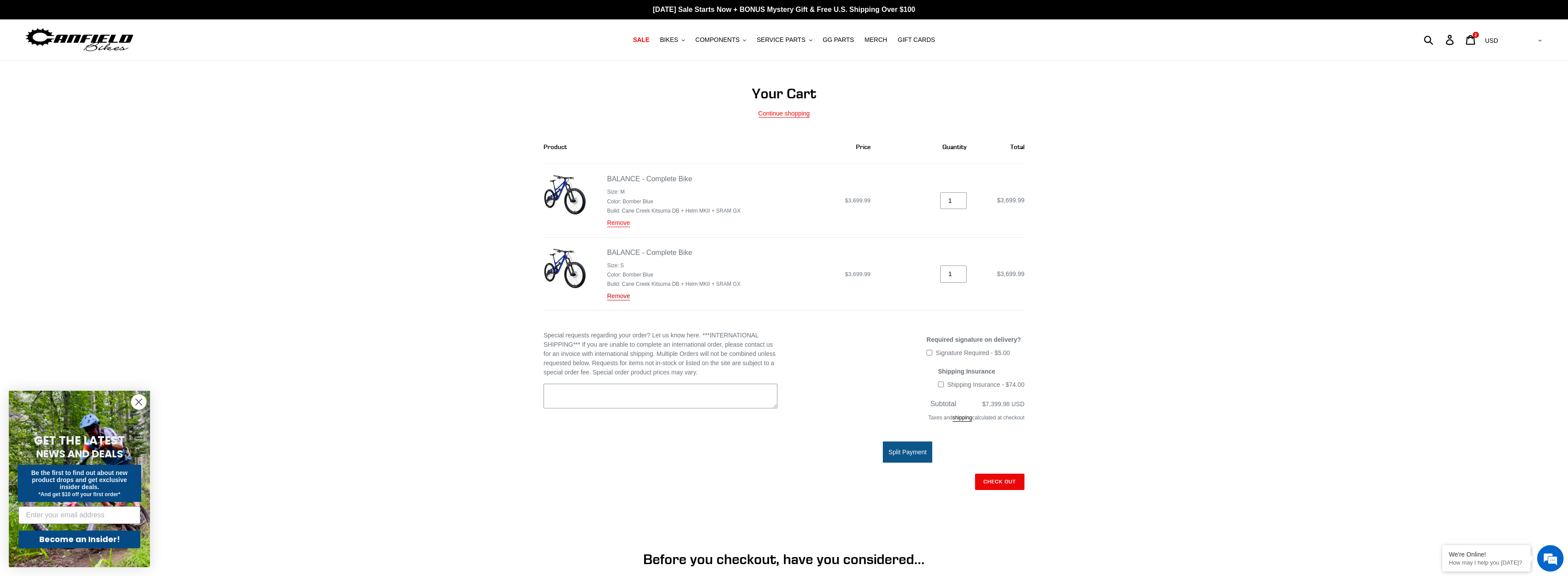
click at [623, 297] on link "Remove" at bounding box center [618, 296] width 23 height 8
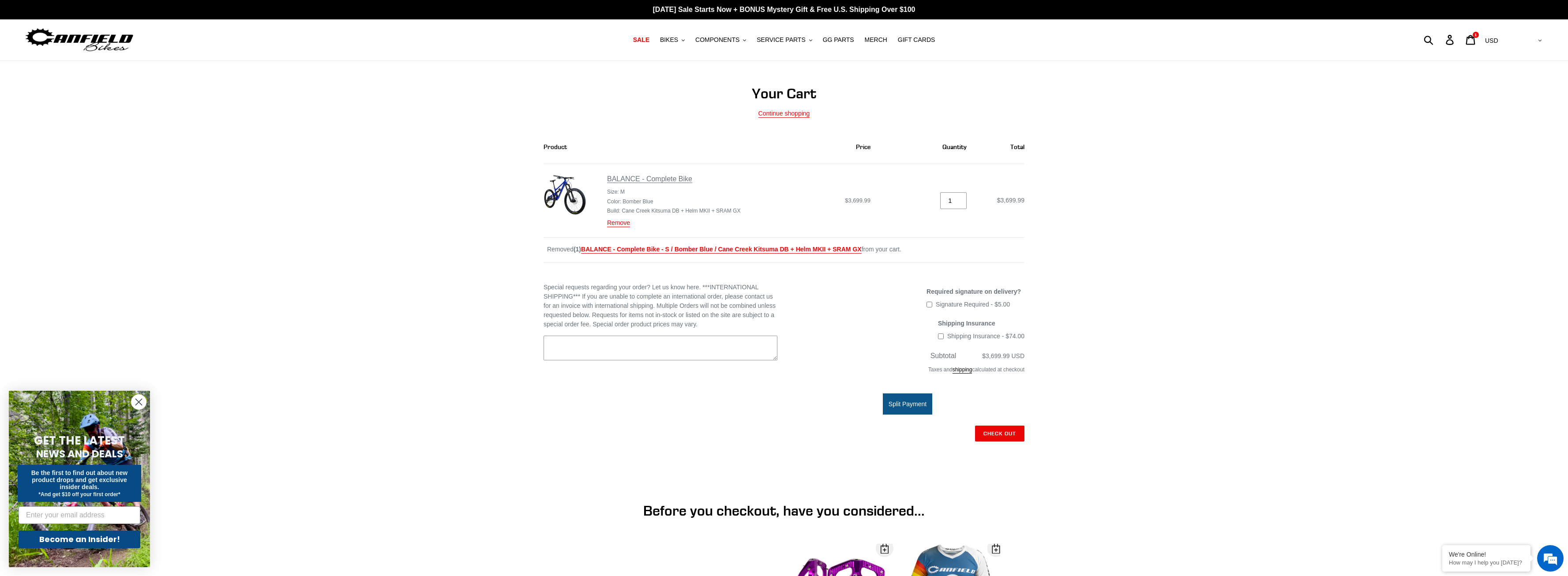
click at [630, 176] on link "BALANCE - Complete Bike" at bounding box center [649, 179] width 85 height 8
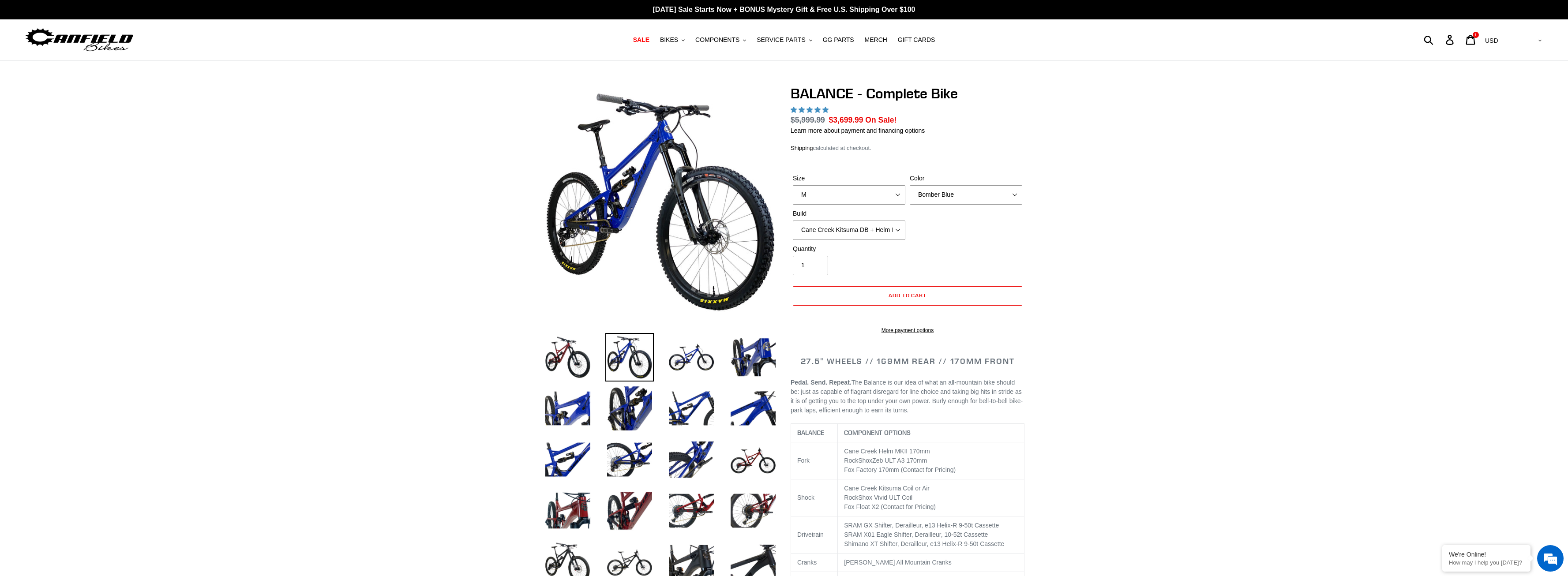
select select "highest-rating"
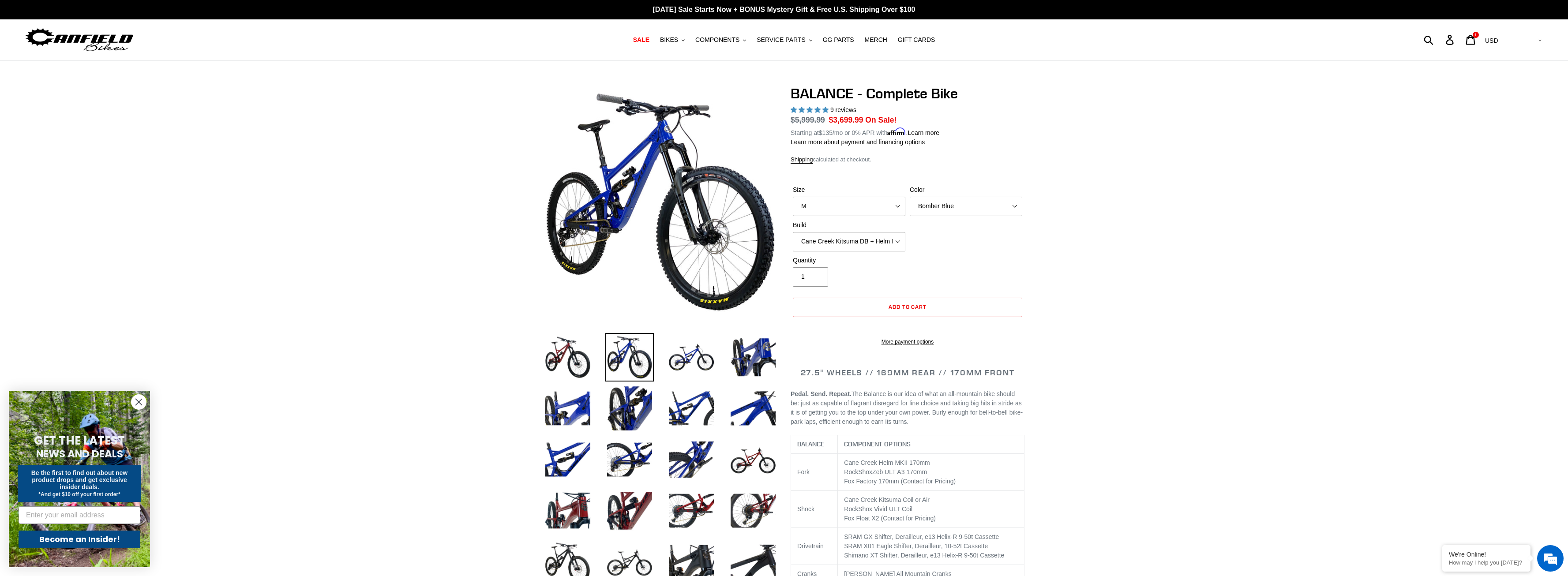
click at [793, 196] on select "S M L XL" at bounding box center [849, 206] width 113 height 19
click at [867, 205] on select "S M L XL" at bounding box center [849, 206] width 113 height 19
click at [793, 232] on select "Cane Creek Kitsuma DB + Helm MKII + SRAM GX Cane Creek Kitsuma DB + Helm MKII +…" at bounding box center [849, 241] width 113 height 19
click option "Cane Creek Kitsuma DB + Helm MKII + SRAM XO" at bounding box center [0, 0] width 0 height 0
click at [793, 232] on select "Cane Creek Kitsuma DB + Helm MKII + SRAM GX Cane Creek Kitsuma DB + Helm MKII +…" at bounding box center [849, 241] width 113 height 19
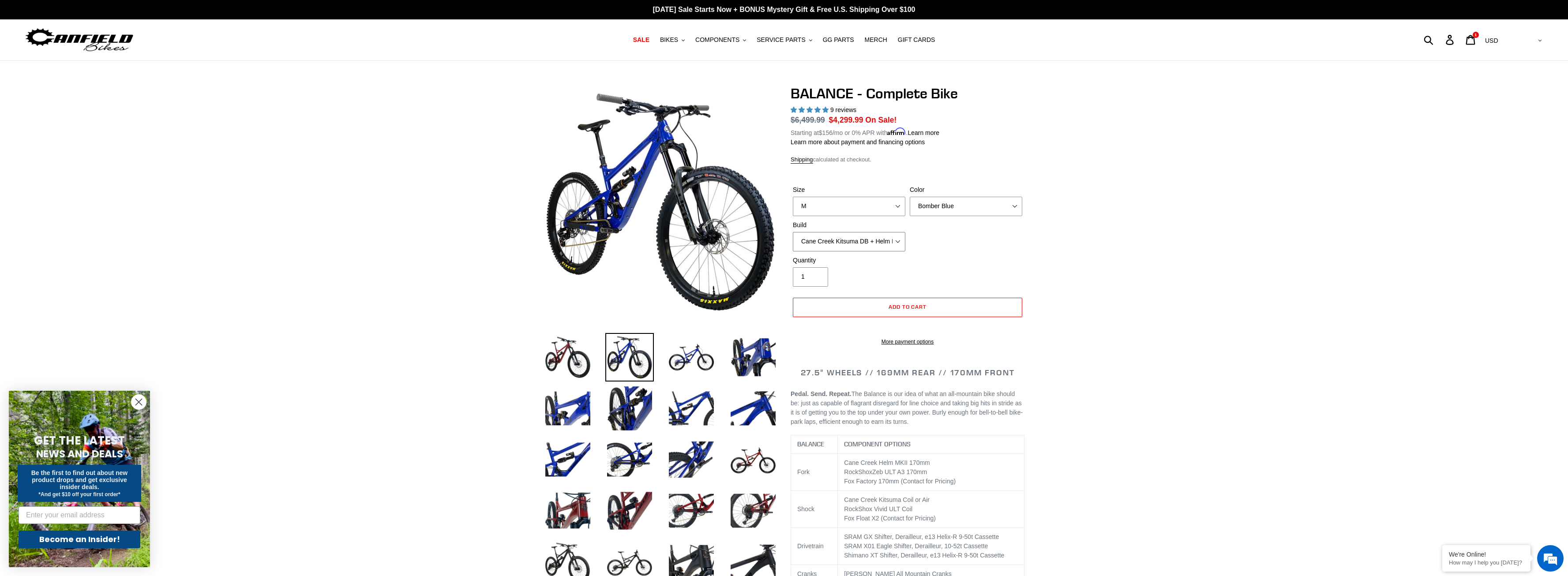
click option "Cane Creek Kitsuma DB + Helm MKII + Shimano XT" at bounding box center [0, 0] width 0 height 0
click at [793, 232] on select "Cane Creek Kitsuma DB + Helm MKII + SRAM GX Cane Creek Kitsuma DB + Helm MKII +…" at bounding box center [849, 241] width 113 height 19
click option "Cane Creek Kitsuma DB + Helm MKII + SRAM GX" at bounding box center [0, 0] width 0 height 0
click at [793, 232] on select "Cane Creek Kitsuma DB + Helm MKII + SRAM GX Cane Creek Kitsuma DB + Helm MKII +…" at bounding box center [849, 241] width 113 height 19
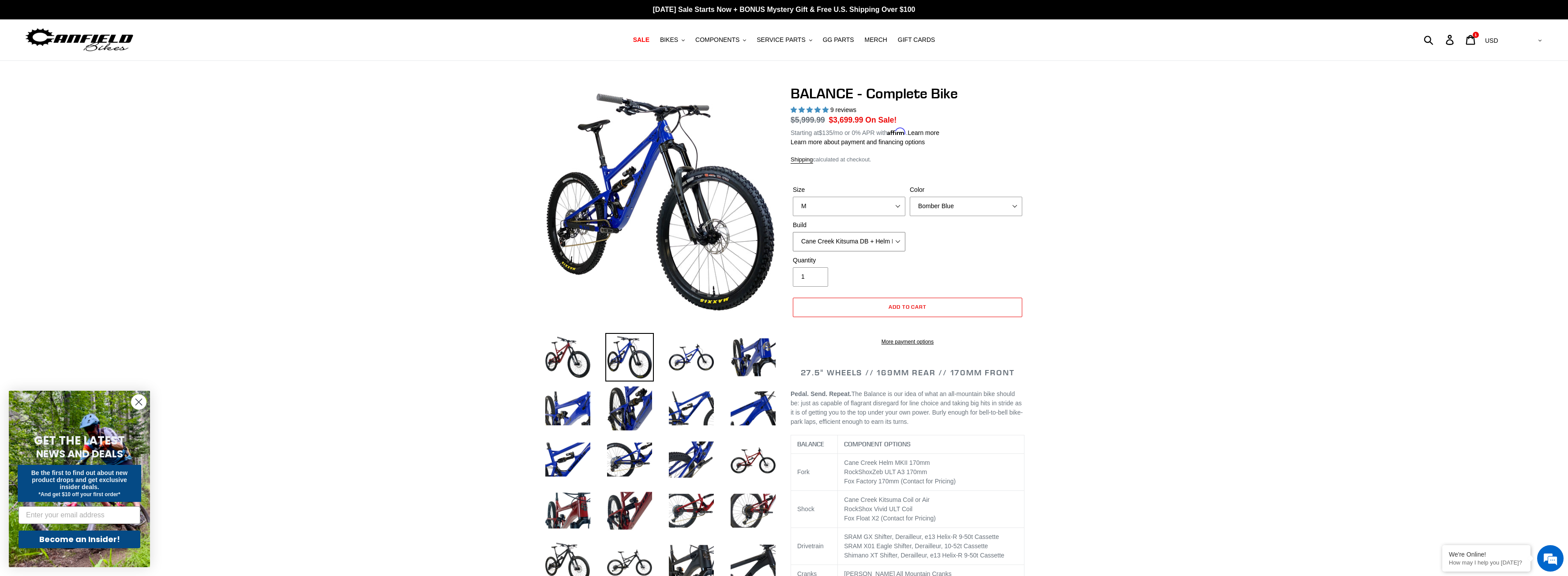
click at [793, 232] on select "Cane Creek Kitsuma DB + Helm MKII + SRAM GX Cane Creek Kitsuma DB + Helm MKII +…" at bounding box center [849, 241] width 113 height 19
click option "RockShox Vivid ULT + Zeb ULT + SRAM GX" at bounding box center [0, 0] width 0 height 0
click at [793, 232] on select "Cane Creek Kitsuma DB + Helm MKII + SRAM GX Cane Creek Kitsuma DB + Helm MKII +…" at bounding box center [849, 241] width 113 height 19
select select "Cane Creek Kitsuma DB + Helm MKII + SRAM GX"
click option "Cane Creek Kitsuma DB + Helm MKII + SRAM GX" at bounding box center [0, 0] width 0 height 0
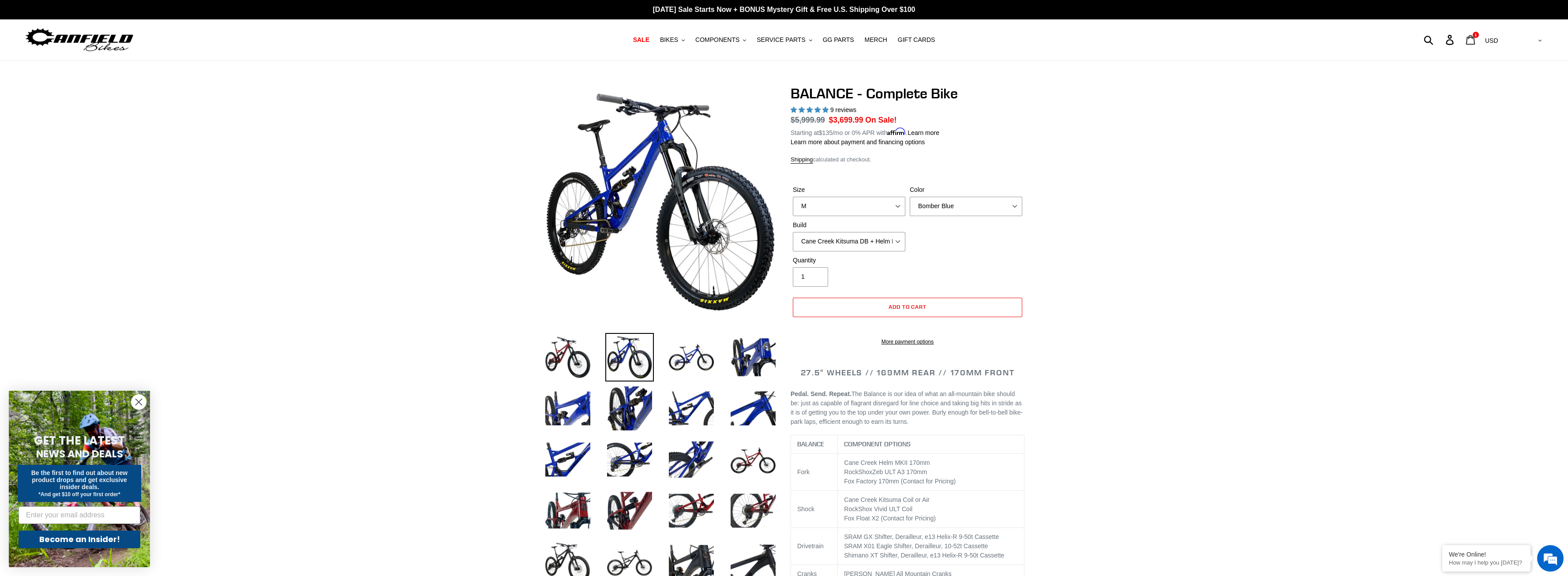
click at [1475, 44] on icon at bounding box center [1471, 40] width 9 height 10
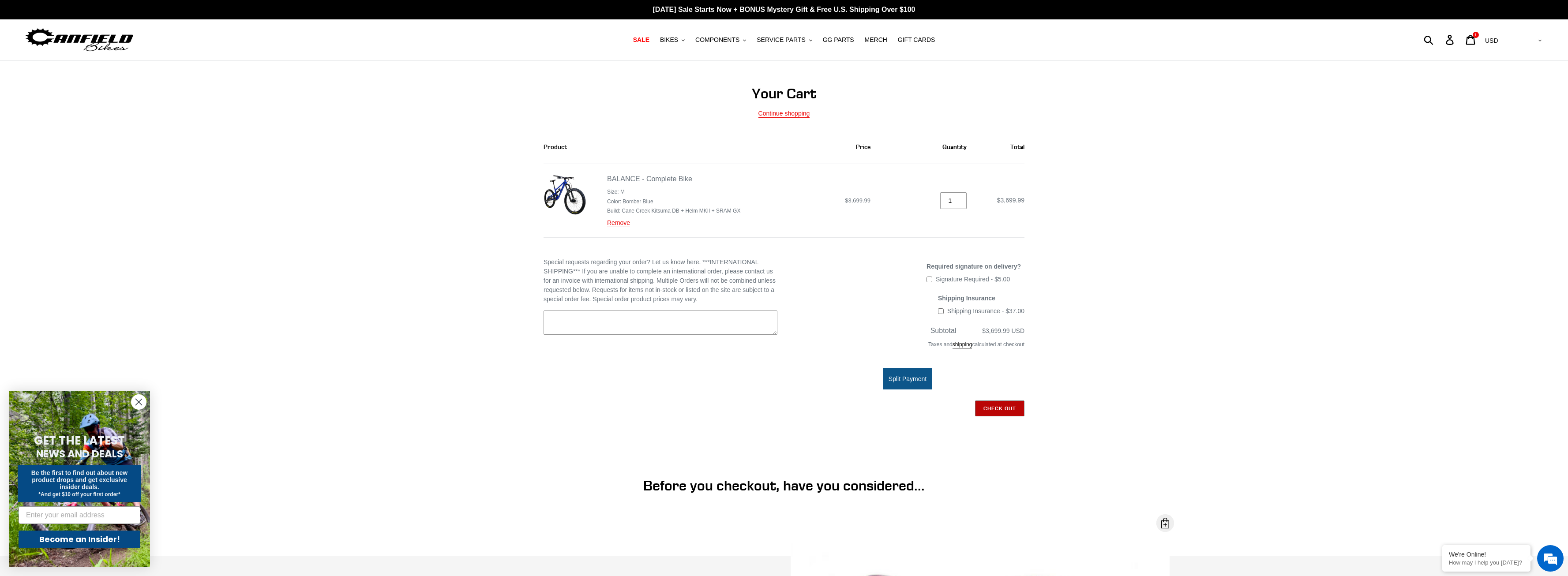
click at [993, 408] on input "Check out" at bounding box center [999, 408] width 49 height 16
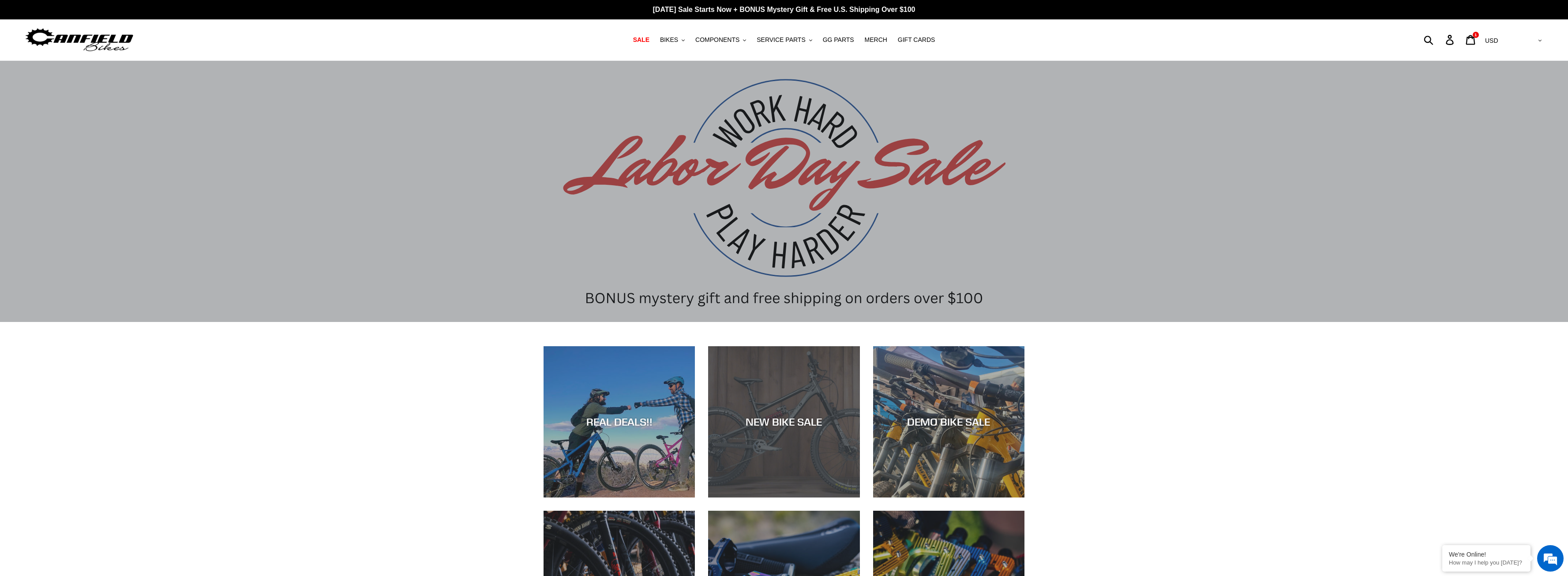
click at [738, 498] on div "NEW BIKE SALE" at bounding box center [783, 498] width 152 height 0
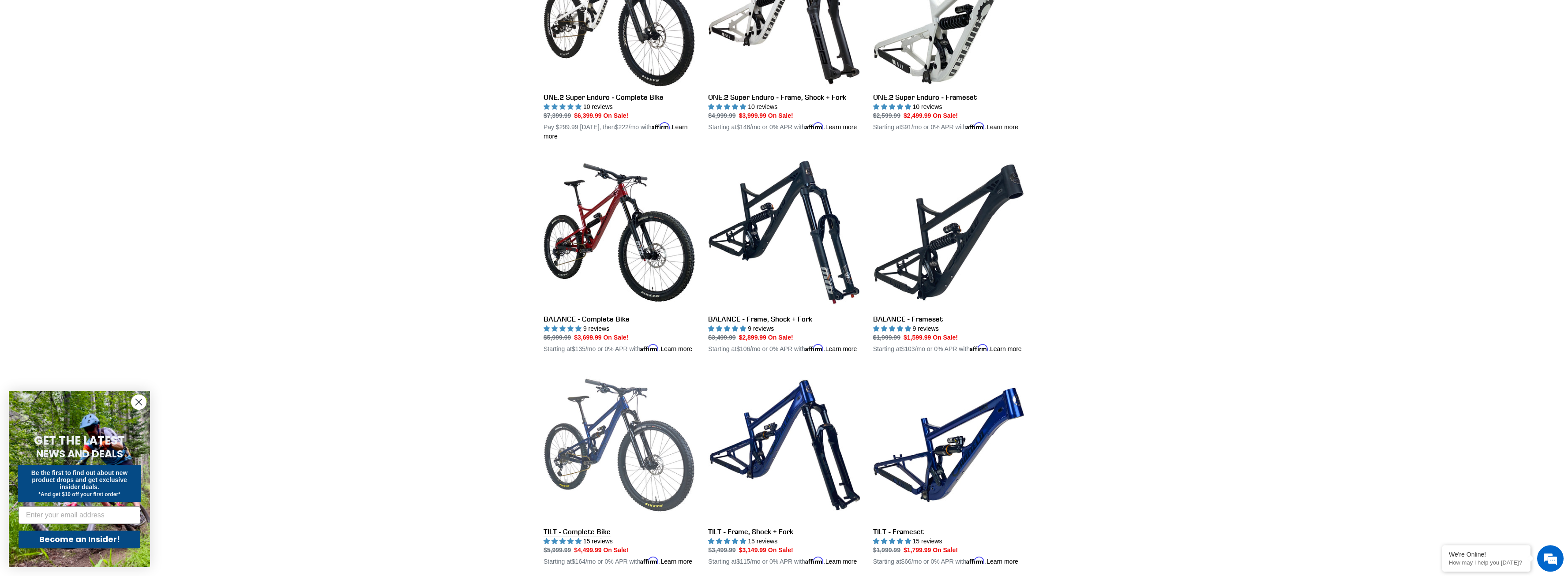
scroll to position [810, 0]
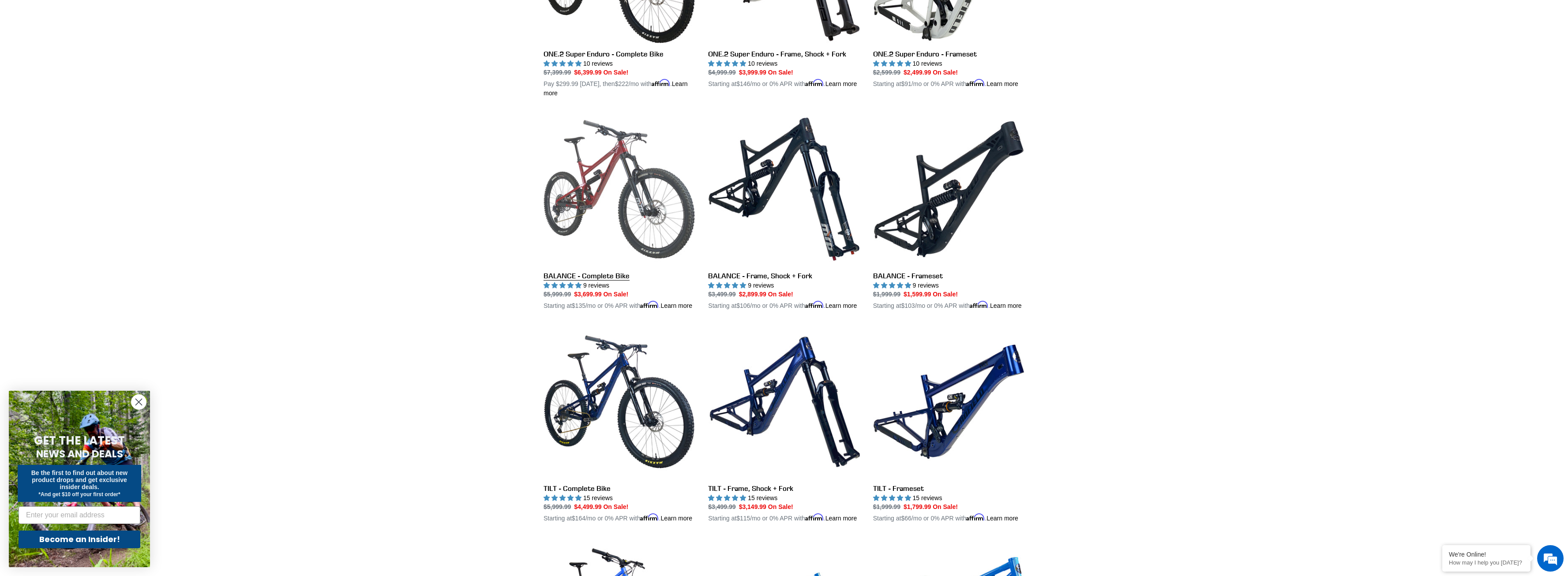
click at [621, 201] on link "BALANCE - Complete Bike" at bounding box center [619, 212] width 152 height 197
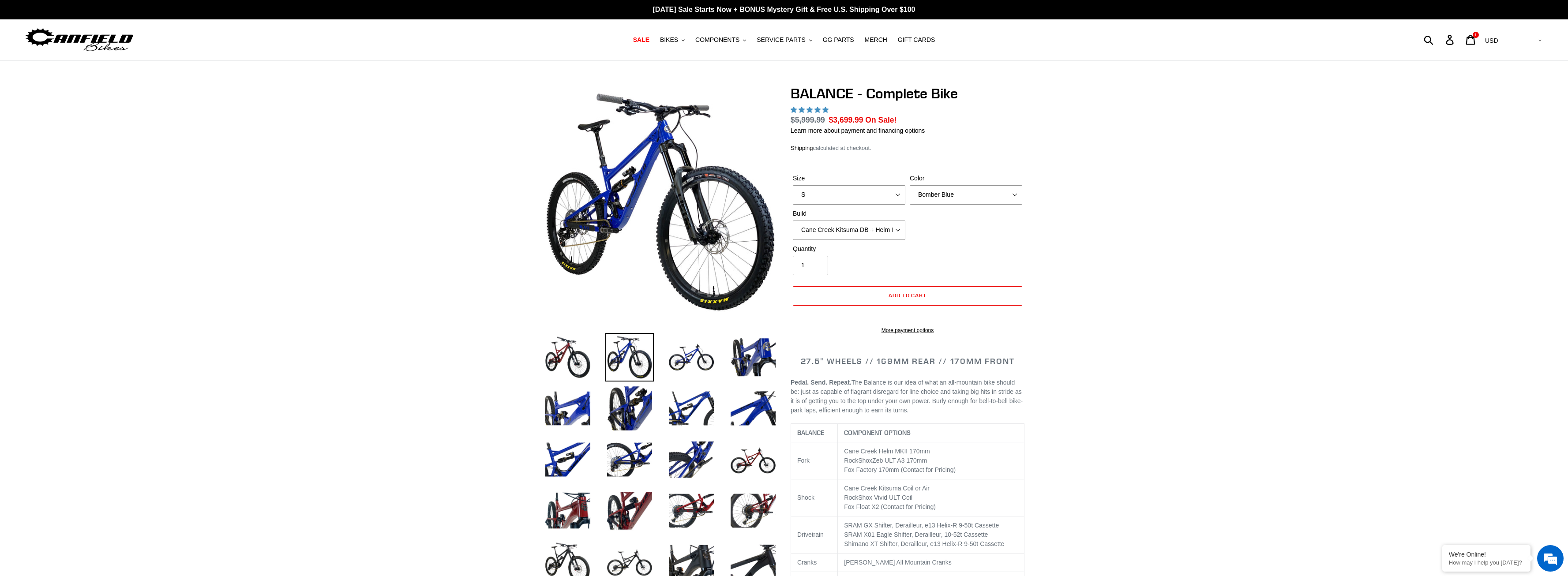
select select "highest-rating"
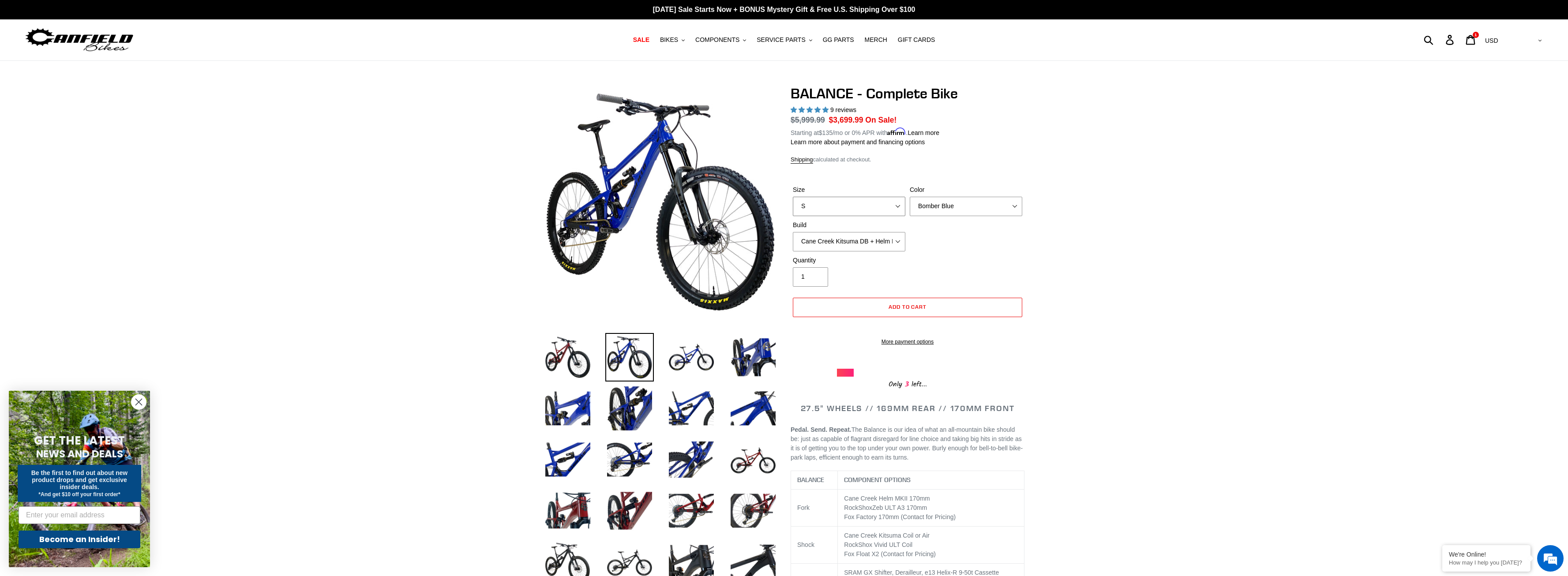
click at [793, 196] on select "S M L XL" at bounding box center [849, 206] width 113 height 19
select select "M"
click option "M" at bounding box center [0, 0] width 0 height 0
click at [910, 196] on select "Bomber Blue Goat's Blood Stealth Black" at bounding box center [966, 206] width 113 height 19
click option "Goat's Blood" at bounding box center [0, 0] width 0 height 0
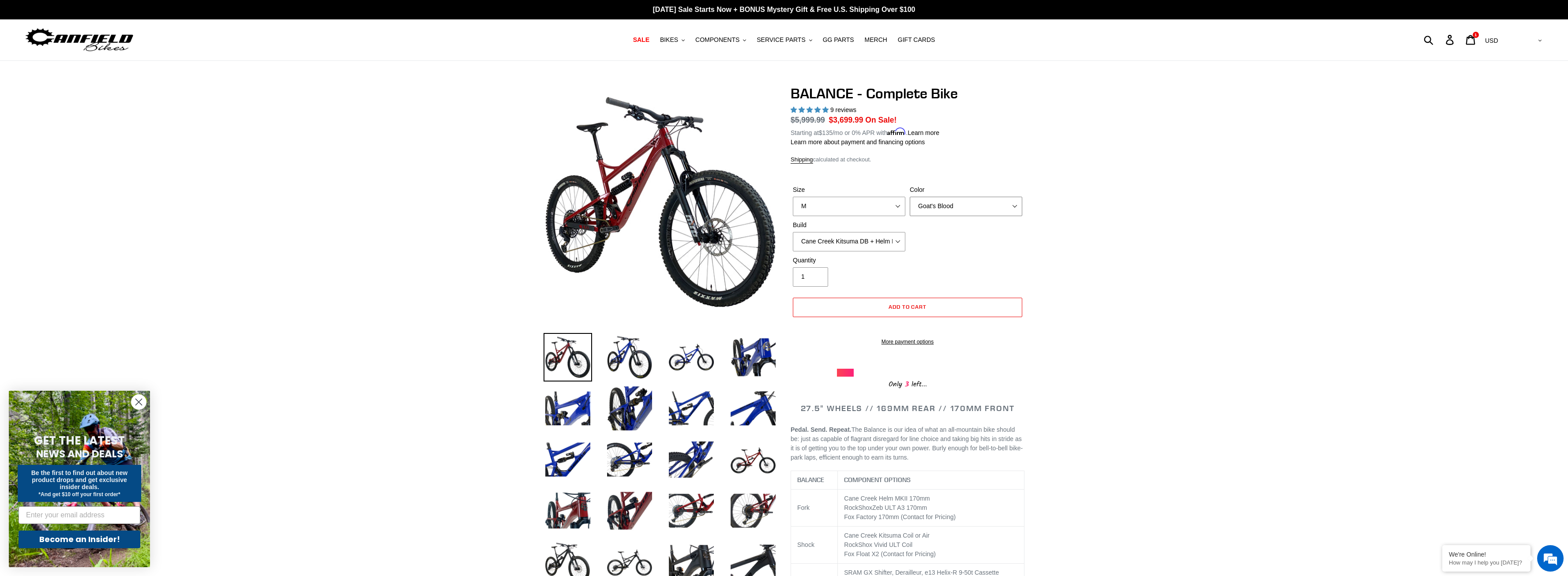
click at [910, 196] on select "Bomber Blue Goat's Blood Stealth Black" at bounding box center [966, 206] width 113 height 19
click option "Stealth Black" at bounding box center [0, 0] width 0 height 0
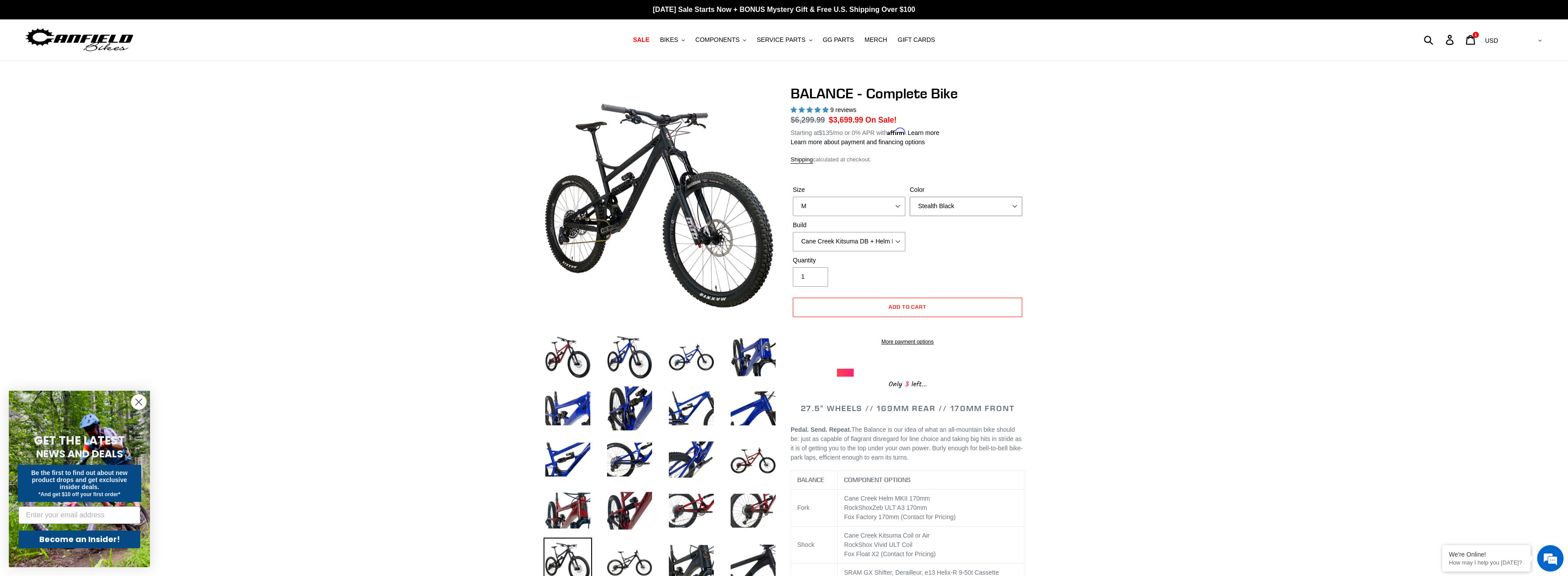
click at [910, 196] on select "Bomber Blue Goat's Blood Stealth Black" at bounding box center [966, 206] width 113 height 19
click option "Goat's Blood" at bounding box center [0, 0] width 0 height 0
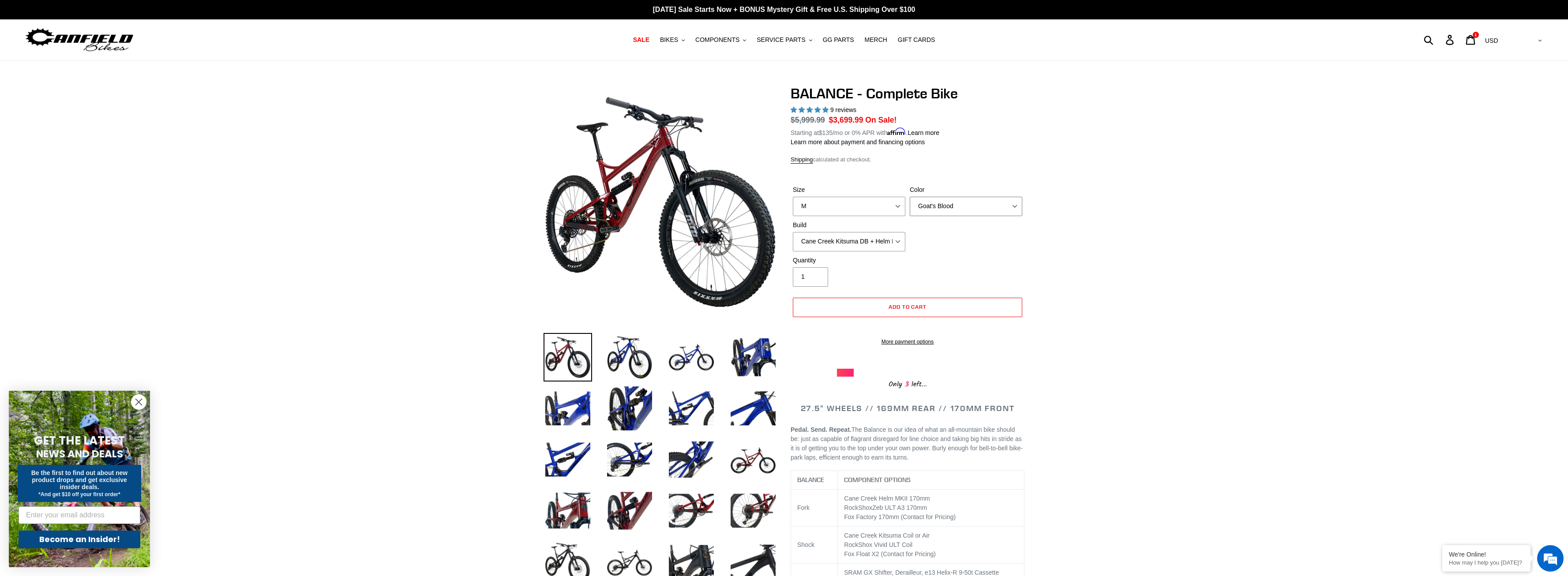
click at [910, 196] on select "Bomber Blue Goat's Blood Stealth Black" at bounding box center [966, 206] width 113 height 19
click option "Bomber Blue" at bounding box center [0, 0] width 0 height 0
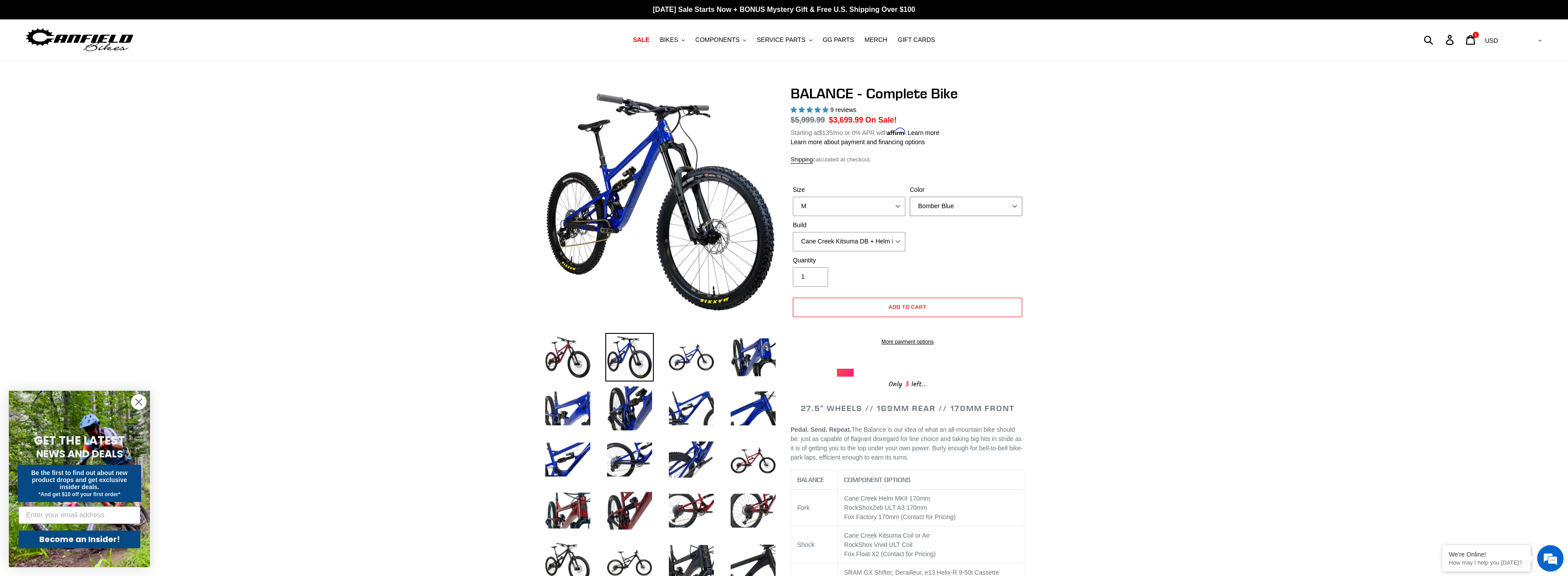
click at [910, 196] on select "Bomber Blue Goat's Blood Stealth Black" at bounding box center [966, 206] width 113 height 19
click option "Goat's Blood" at bounding box center [0, 0] width 0 height 0
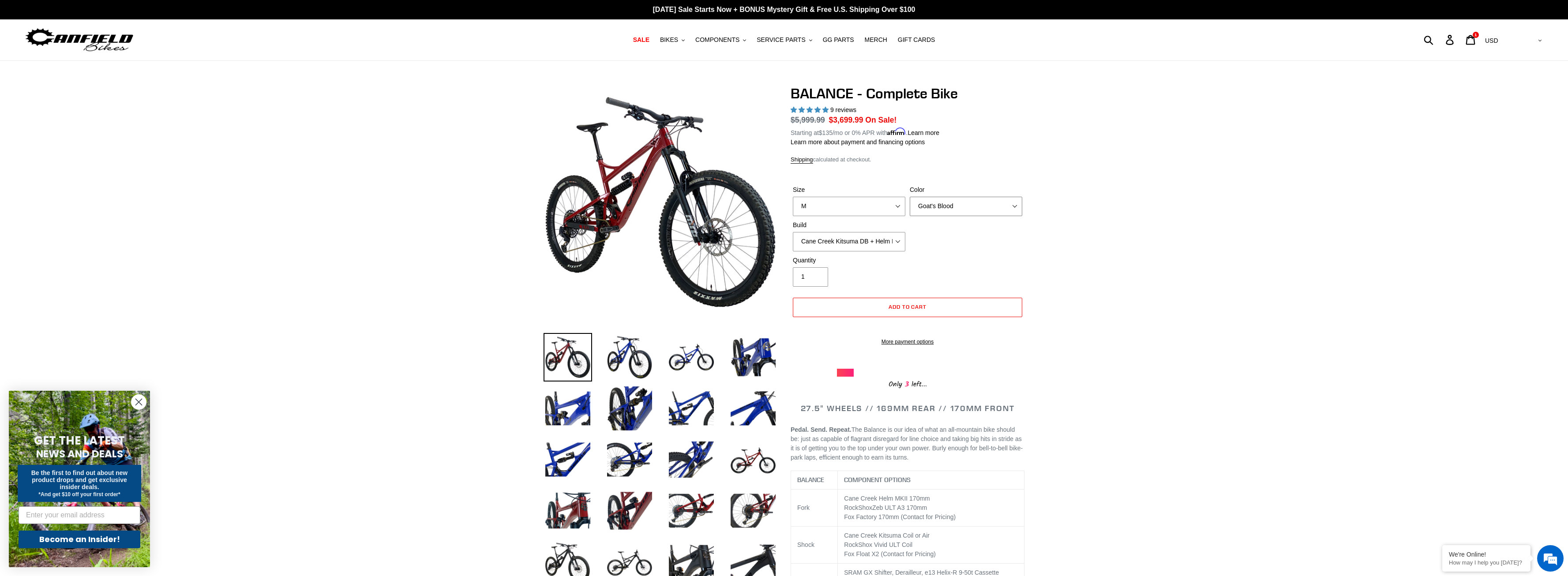
click at [910, 196] on select "Bomber Blue Goat's Blood Stealth Black" at bounding box center [966, 206] width 113 height 19
click option "Bomber Blue" at bounding box center [0, 0] width 0 height 0
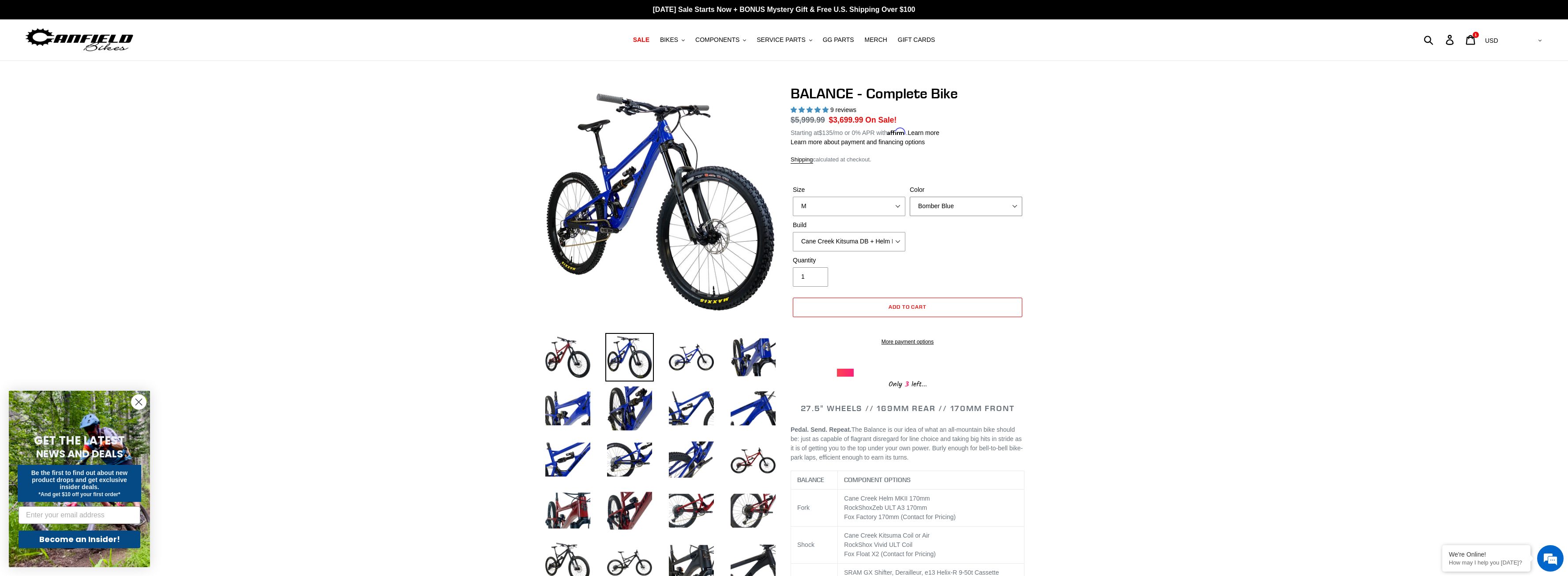
click at [910, 196] on select "Bomber Blue Goat's Blood Stealth Black" at bounding box center [966, 206] width 113 height 19
click option "Goat's Blood" at bounding box center [0, 0] width 0 height 0
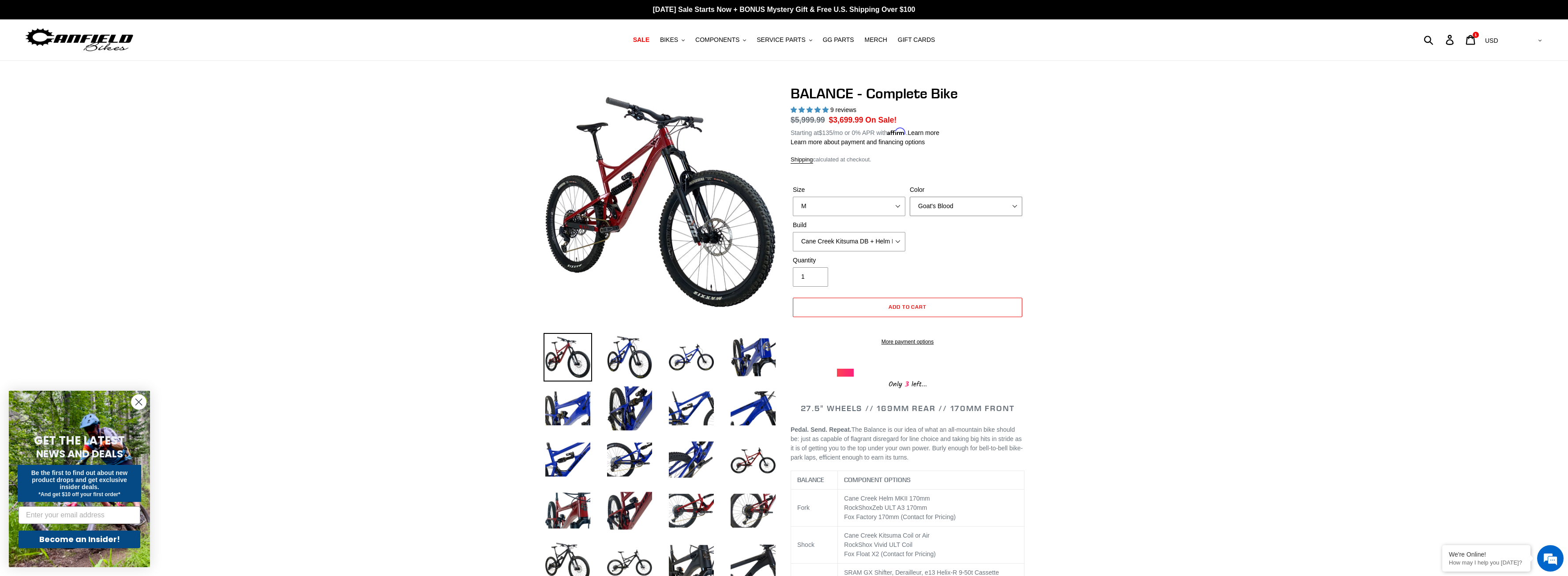
click at [910, 196] on select "Bomber Blue Goat's Blood Stealth Black" at bounding box center [966, 206] width 113 height 19
click option "Bomber Blue" at bounding box center [0, 0] width 0 height 0
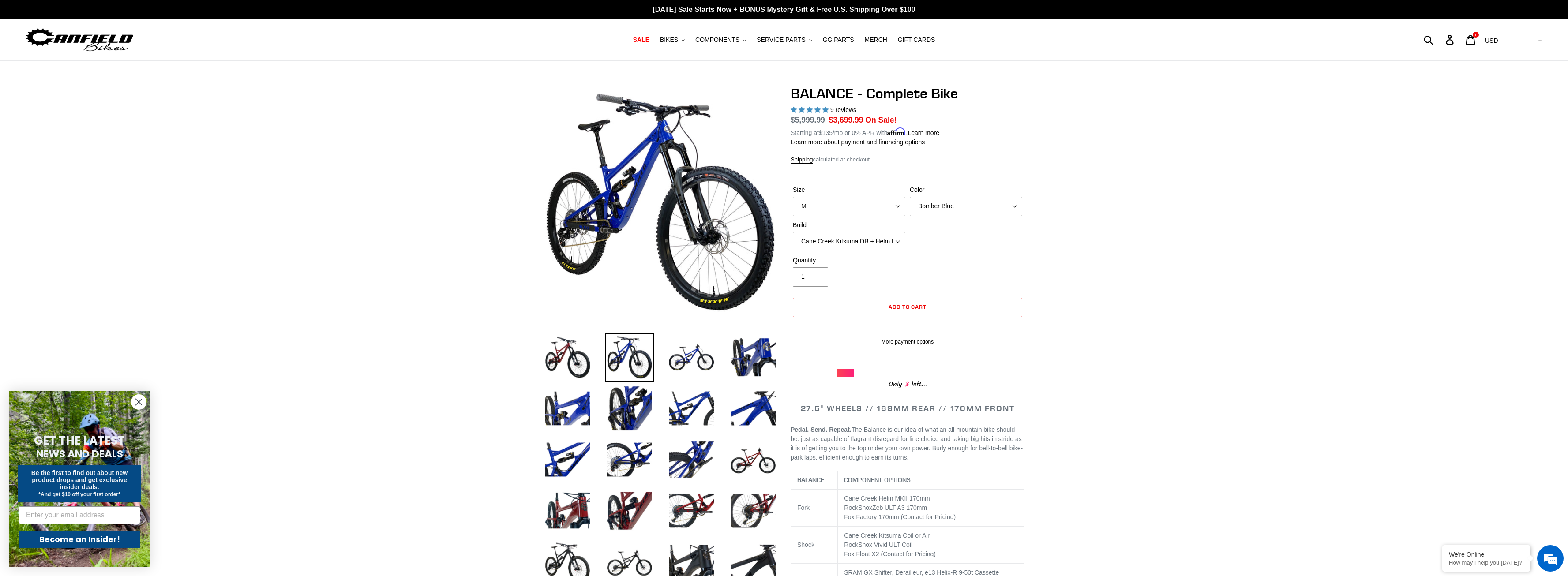
click at [910, 196] on select "Bomber Blue Goat's Blood Stealth Black" at bounding box center [966, 206] width 113 height 19
click option "Goat's Blood" at bounding box center [0, 0] width 0 height 0
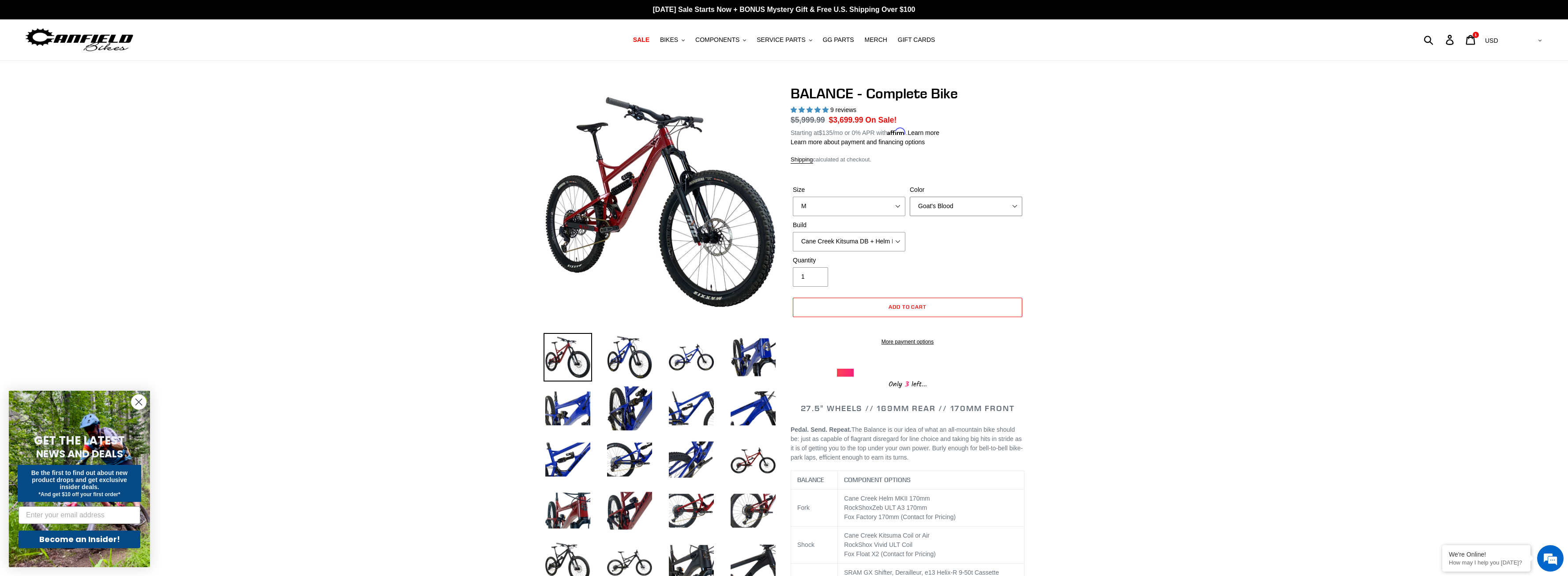
click at [910, 196] on select "Bomber Blue Goat's Blood Stealth Black" at bounding box center [966, 206] width 113 height 19
click option "Bomber Blue" at bounding box center [0, 0] width 0 height 0
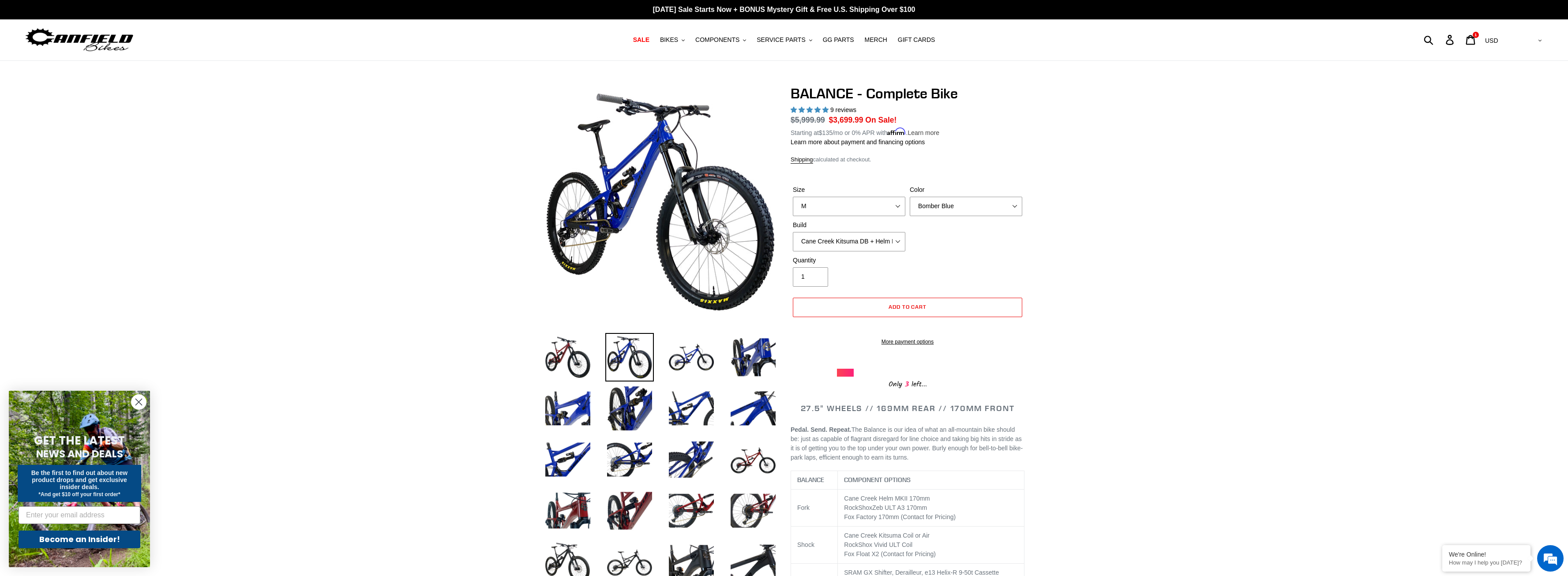
click at [926, 129] on link "Learn more" at bounding box center [923, 133] width 32 height 7
click at [910, 196] on select "Bomber Blue Goat's Blood Stealth Black" at bounding box center [966, 206] width 113 height 19
click option "Goat's Blood" at bounding box center [0, 0] width 0 height 0
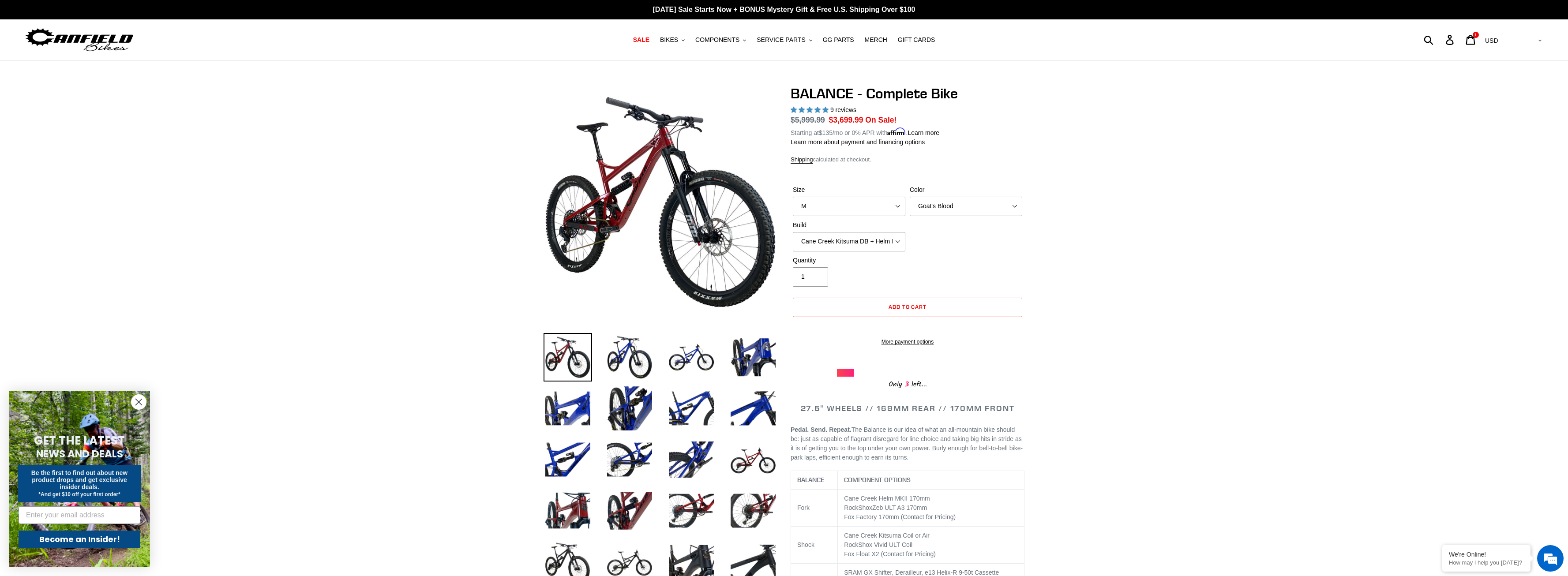
click at [910, 196] on select "Bomber Blue Goat's Blood Stealth Black" at bounding box center [966, 206] width 113 height 19
click option "Stealth Black" at bounding box center [0, 0] width 0 height 0
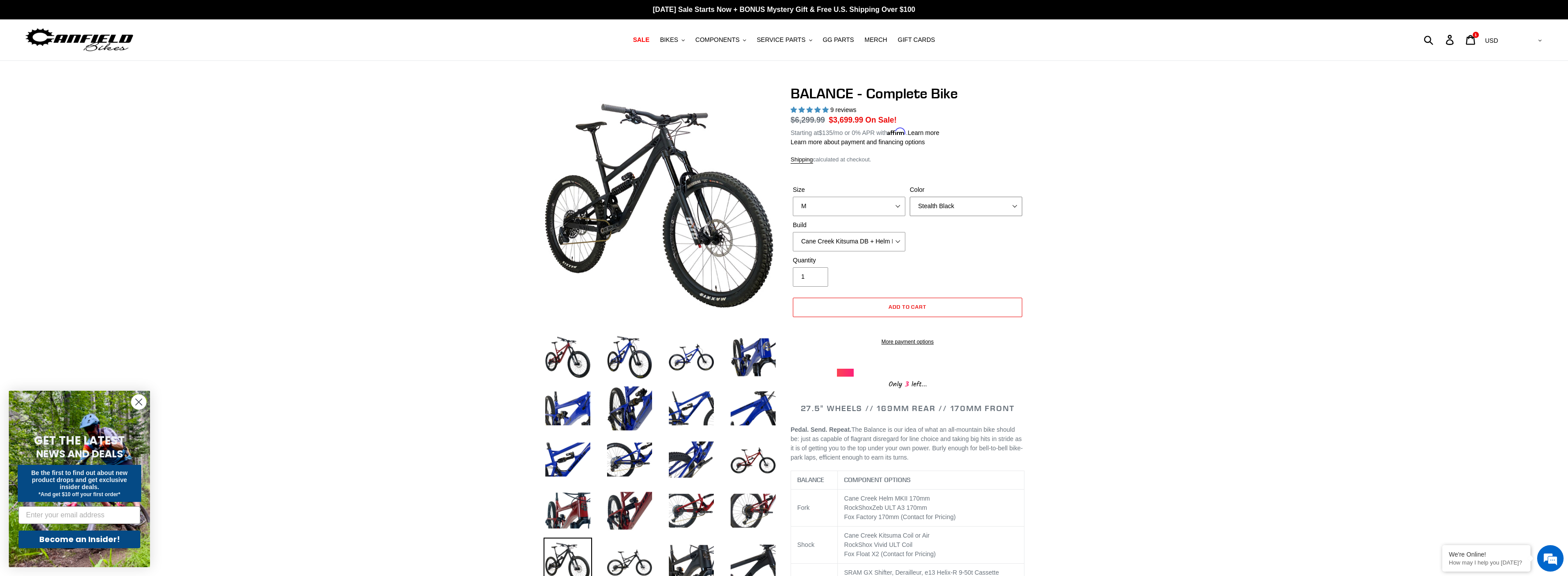
click at [910, 196] on select "Bomber Blue Goat's Blood Stealth Black" at bounding box center [966, 206] width 113 height 19
select select "Goat's Blood"
click option "Goat's Blood" at bounding box center [0, 0] width 0 height 0
